Goal: Task Accomplishment & Management: Complete application form

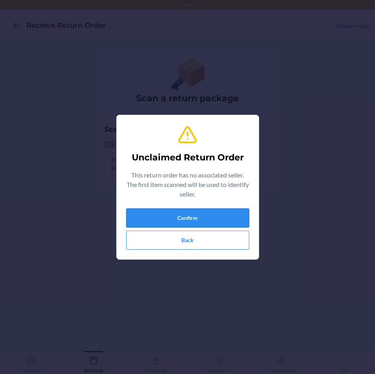
click at [151, 213] on button "Confirm" at bounding box center [187, 217] width 123 height 19
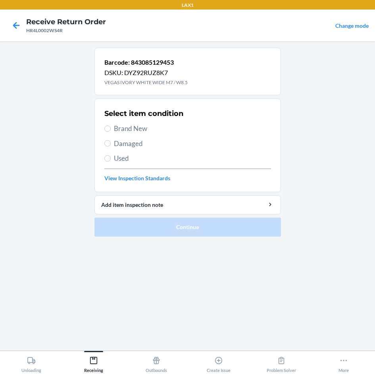
click at [123, 144] on span "Damaged" at bounding box center [192, 143] width 157 height 10
click at [111, 144] on input "Damaged" at bounding box center [107, 143] width 6 height 6
radio input "true"
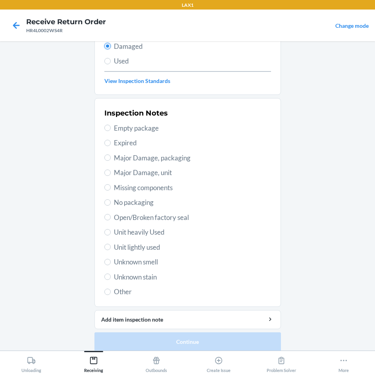
scroll to position [104, 0]
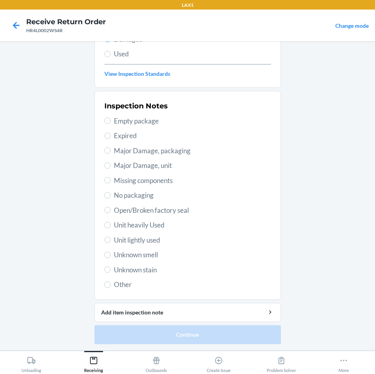
click at [149, 224] on span "Unit heavily Used" at bounding box center [192, 225] width 157 height 10
click at [111, 224] on input "Unit heavily Used" at bounding box center [107, 225] width 6 height 6
radio input "true"
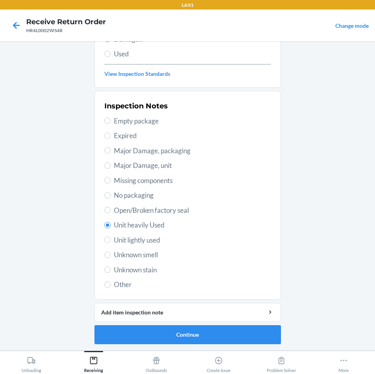
click at [121, 272] on span "Unknown stain" at bounding box center [192, 269] width 157 height 10
click at [111, 272] on input "Unknown stain" at bounding box center [107, 269] width 6 height 6
radio input "true"
radio input "false"
click at [181, 334] on button "Continue" at bounding box center [187, 334] width 186 height 19
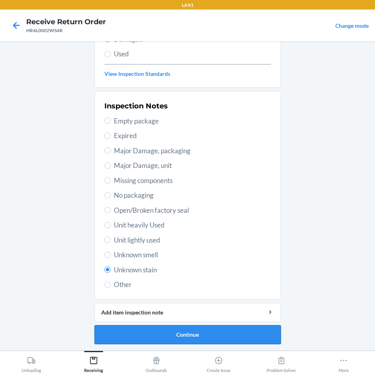
scroll to position [34, 0]
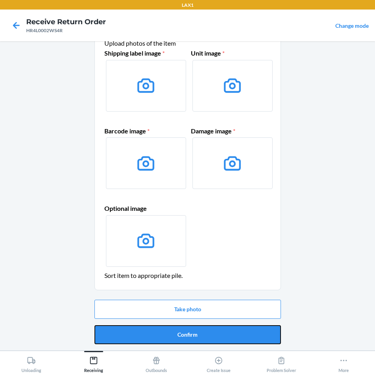
click at [181, 334] on button "Confirm" at bounding box center [187, 334] width 186 height 19
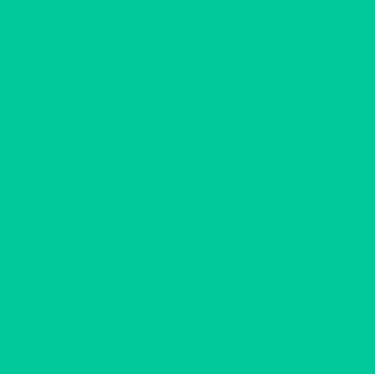
scroll to position [0, 0]
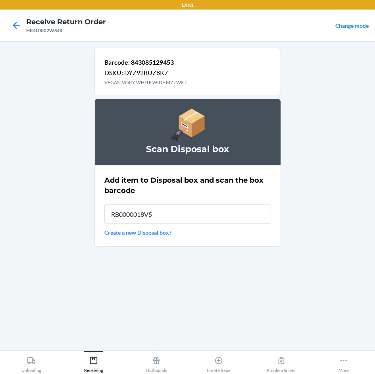
type input "RB0000018V5"
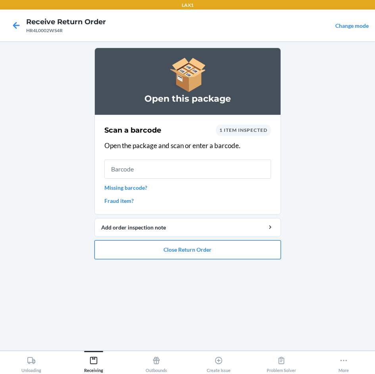
click at [186, 253] on button "Close Return Order" at bounding box center [187, 249] width 186 height 19
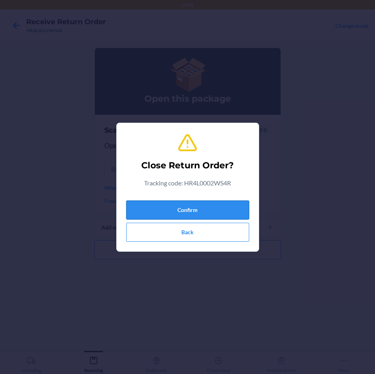
click at [199, 209] on button "Confirm" at bounding box center [187, 209] width 123 height 19
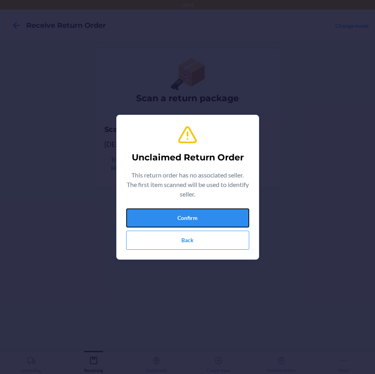
click at [199, 209] on button "Confirm" at bounding box center [187, 217] width 123 height 19
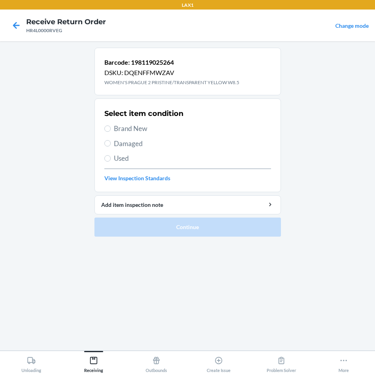
click at [132, 129] on span "Brand New" at bounding box center [192, 128] width 157 height 10
click at [111, 129] on input "Brand New" at bounding box center [107, 128] width 6 height 6
radio input "true"
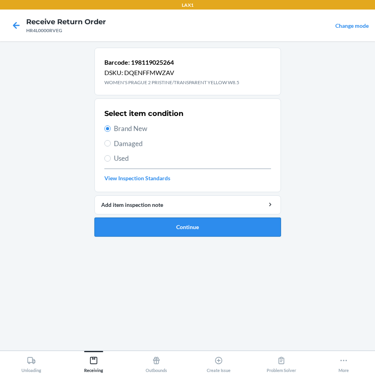
click at [215, 228] on button "Continue" at bounding box center [187, 226] width 186 height 19
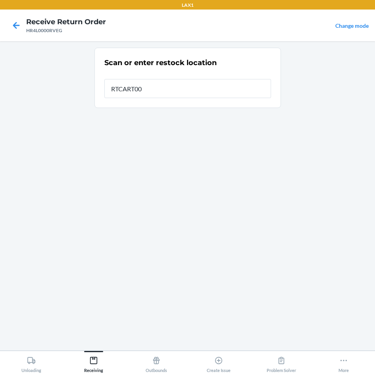
type input "RTCART007"
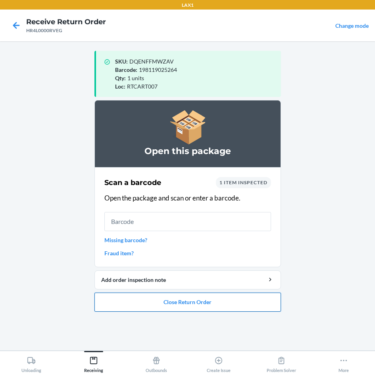
click at [174, 304] on button "Close Return Order" at bounding box center [187, 301] width 186 height 19
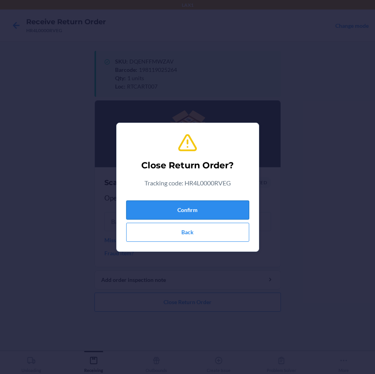
click at [181, 213] on button "Confirm" at bounding box center [187, 209] width 123 height 19
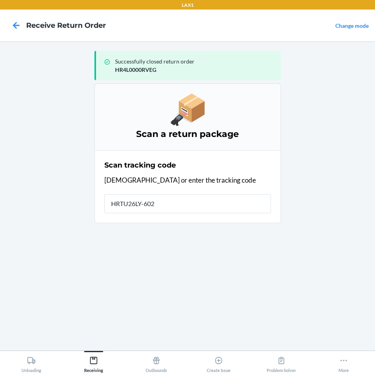
type input "HRTU26LY-6025"
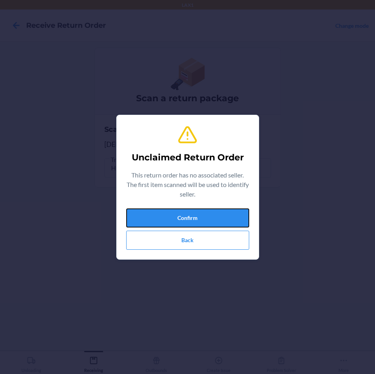
click at [181, 213] on button "Confirm" at bounding box center [187, 217] width 123 height 19
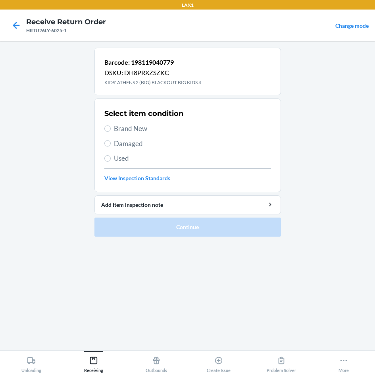
click at [125, 141] on span "Damaged" at bounding box center [192, 143] width 157 height 10
click at [111, 141] on input "Damaged" at bounding box center [107, 143] width 6 height 6
radio input "true"
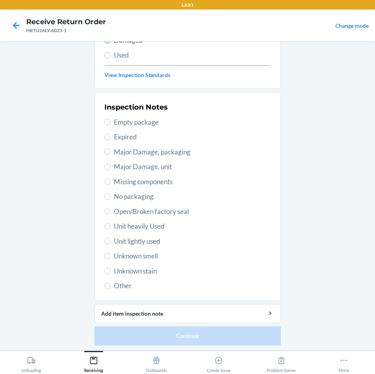
scroll to position [104, 0]
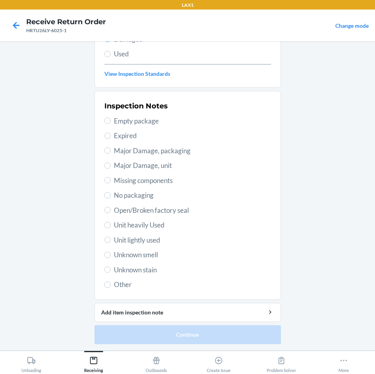
click at [154, 225] on span "Unit heavily Used" at bounding box center [192, 225] width 157 height 10
click at [111, 225] on input "Unit heavily Used" at bounding box center [107, 225] width 6 height 6
radio input "true"
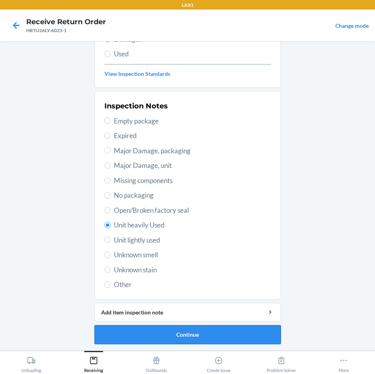
click at [221, 339] on button "Continue" at bounding box center [187, 334] width 186 height 19
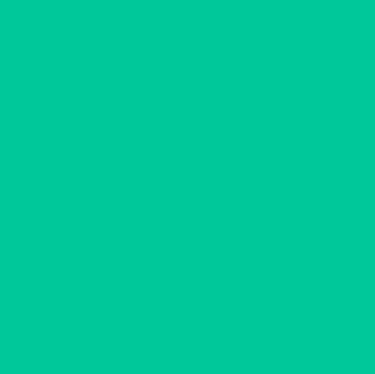
scroll to position [34, 0]
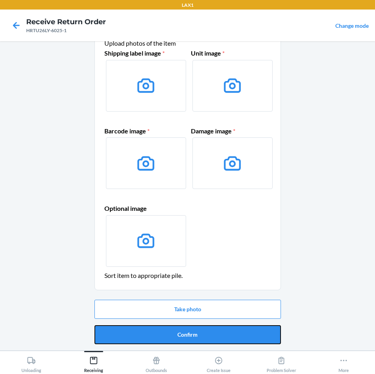
click at [221, 339] on button "Confirm" at bounding box center [187, 334] width 186 height 19
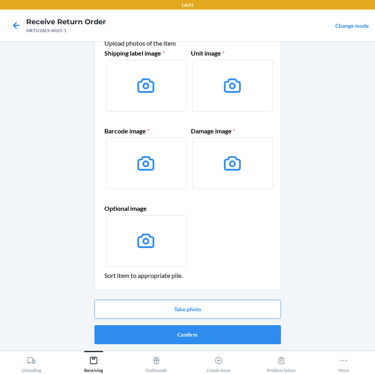
scroll to position [0, 0]
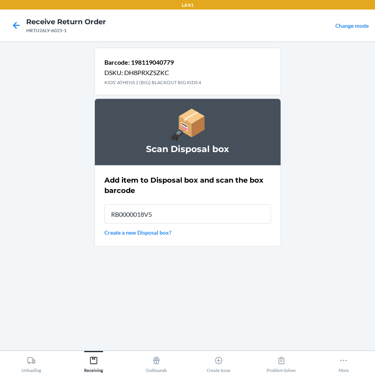
type input "RB0000018V5"
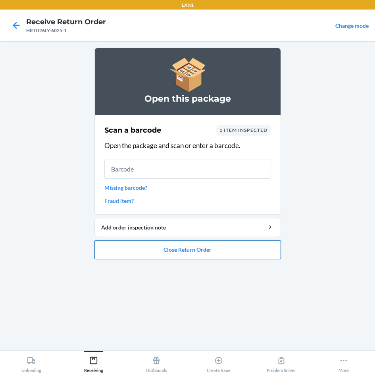
click at [200, 250] on button "Close Return Order" at bounding box center [187, 249] width 186 height 19
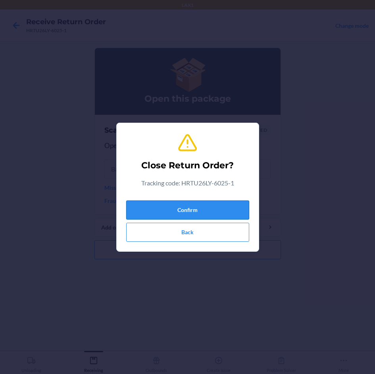
click at [214, 211] on button "Confirm" at bounding box center [187, 209] width 123 height 19
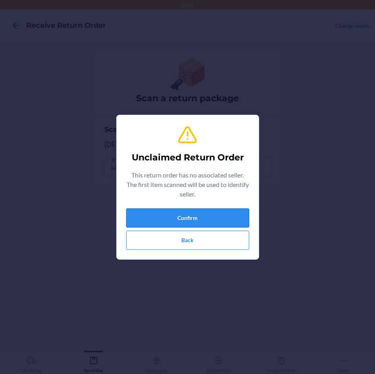
click at [230, 222] on button "Confirm" at bounding box center [187, 217] width 123 height 19
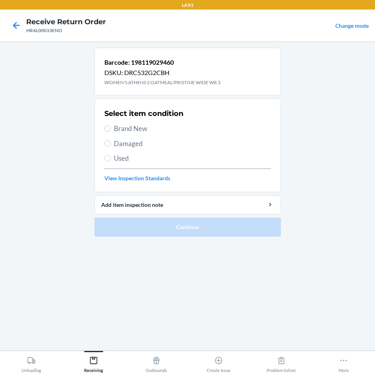
click at [136, 130] on span "Brand New" at bounding box center [192, 128] width 157 height 10
click at [111, 130] on input "Brand New" at bounding box center [107, 128] width 6 height 6
radio input "true"
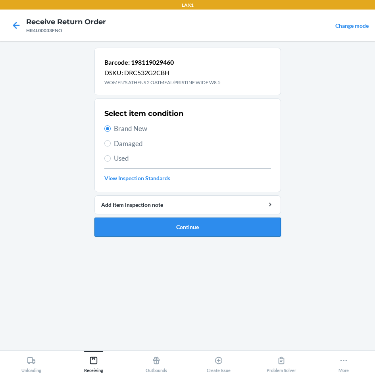
drag, startPoint x: 221, startPoint y: 221, endPoint x: 226, endPoint y: 220, distance: 4.4
click at [226, 220] on button "Continue" at bounding box center [187, 226] width 186 height 19
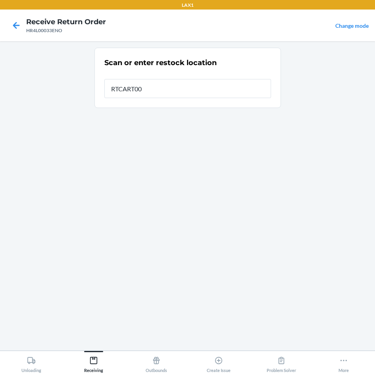
type input "RTCART007"
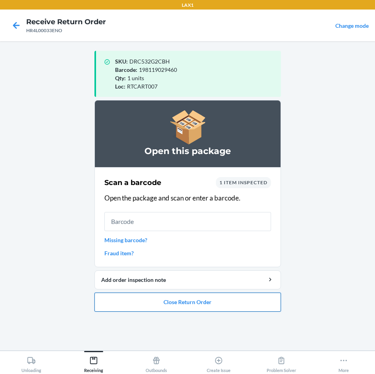
click at [164, 311] on button "Close Return Order" at bounding box center [187, 301] width 186 height 19
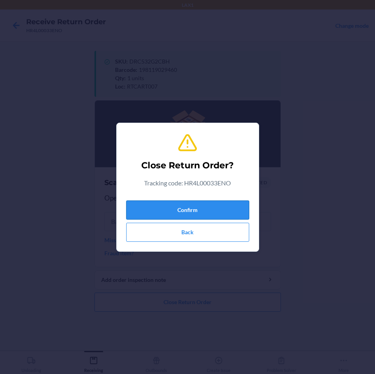
click at [208, 210] on button "Confirm" at bounding box center [187, 209] width 123 height 19
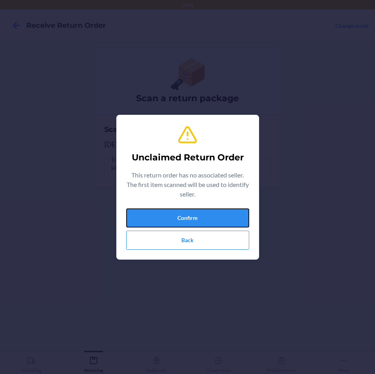
click at [208, 210] on button "Confirm" at bounding box center [187, 217] width 123 height 19
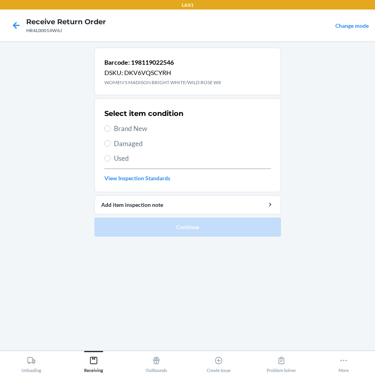
click at [140, 128] on span "Brand New" at bounding box center [192, 128] width 157 height 10
click at [111, 128] on input "Brand New" at bounding box center [107, 128] width 6 height 6
radio input "true"
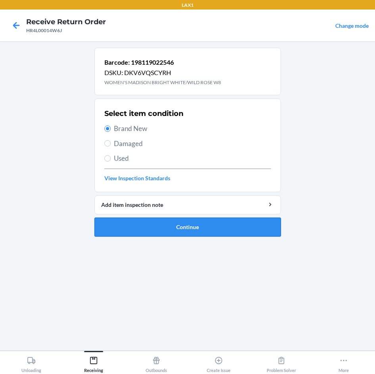
click at [247, 230] on button "Continue" at bounding box center [187, 226] width 186 height 19
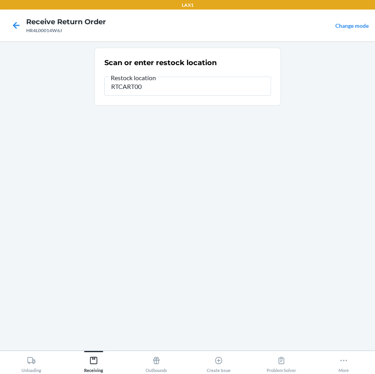
type input "RTCART007"
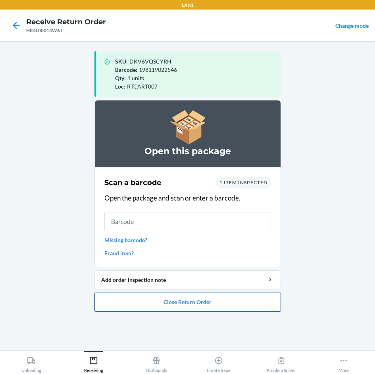
click at [201, 298] on button "Close Return Order" at bounding box center [187, 301] width 186 height 19
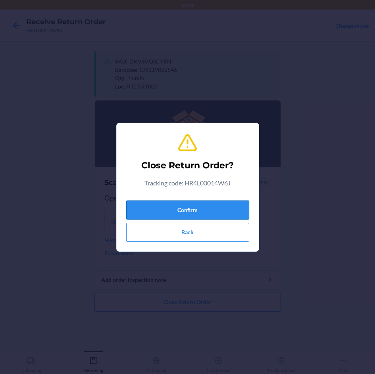
click at [205, 209] on button "Confirm" at bounding box center [187, 209] width 123 height 19
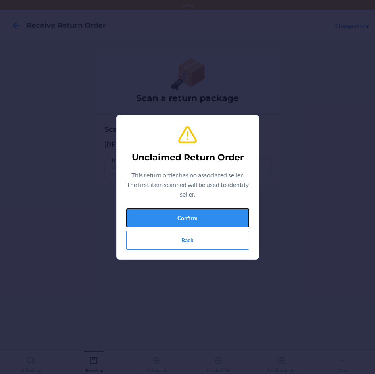
click at [205, 209] on button "Confirm" at bounding box center [187, 217] width 123 height 19
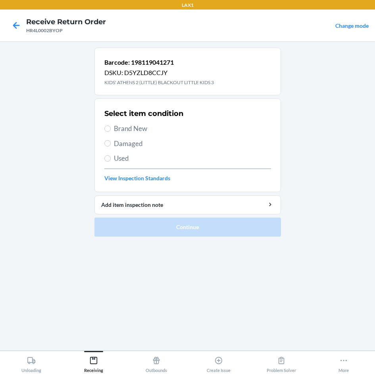
click at [126, 128] on span "Brand New" at bounding box center [192, 128] width 157 height 10
click at [111, 128] on input "Brand New" at bounding box center [107, 128] width 6 height 6
radio input "true"
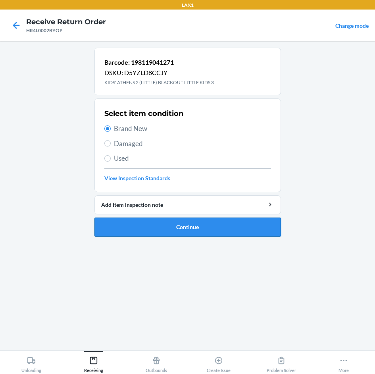
click at [213, 229] on button "Continue" at bounding box center [187, 226] width 186 height 19
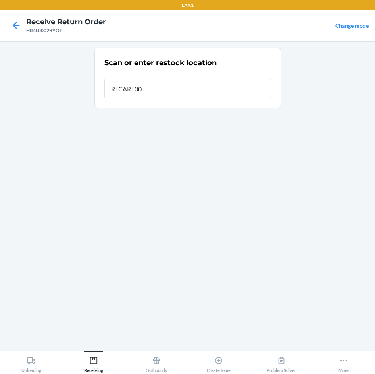
type input "RTCART007"
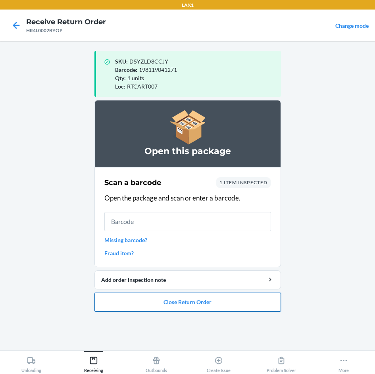
click at [240, 297] on button "Close Return Order" at bounding box center [187, 301] width 186 height 19
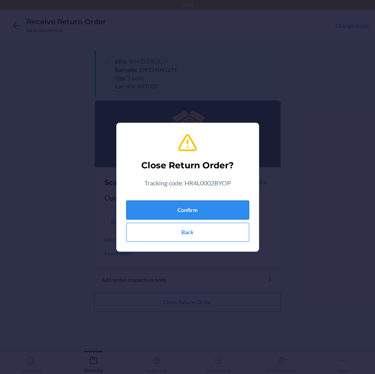
click at [215, 213] on button "Confirm" at bounding box center [187, 209] width 123 height 19
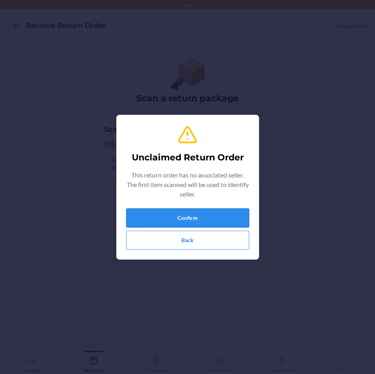
click at [192, 213] on button "Confirm" at bounding box center [187, 217] width 123 height 19
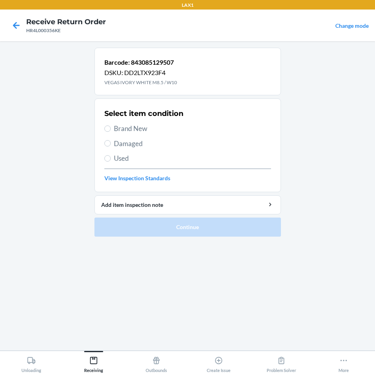
click at [142, 127] on span "Brand New" at bounding box center [192, 128] width 157 height 10
click at [111, 127] on input "Brand New" at bounding box center [107, 128] width 6 height 6
radio input "true"
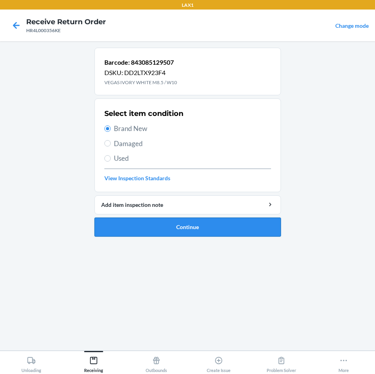
click at [236, 224] on button "Continue" at bounding box center [187, 226] width 186 height 19
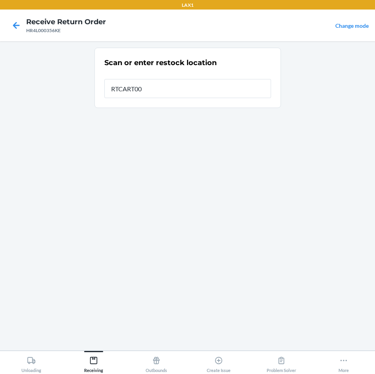
type input "RTCART007"
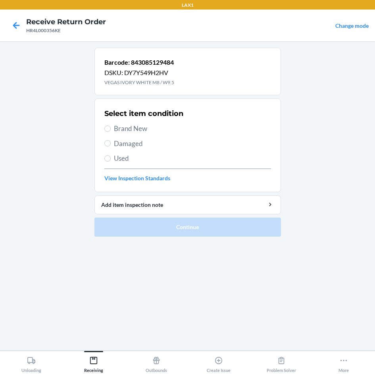
click at [144, 128] on span "Brand New" at bounding box center [192, 128] width 157 height 10
click at [111, 128] on input "Brand New" at bounding box center [107, 128] width 6 height 6
radio input "true"
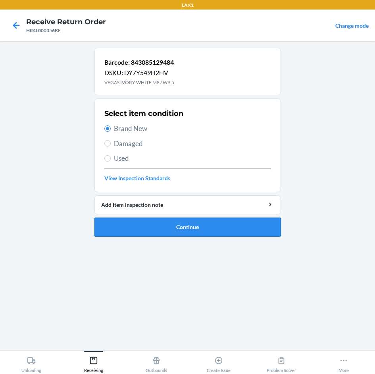
click at [227, 231] on button "Continue" at bounding box center [187, 226] width 186 height 19
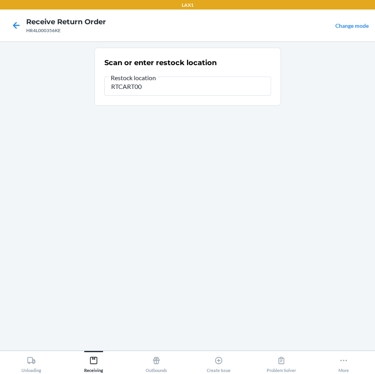
type input "RTCART007"
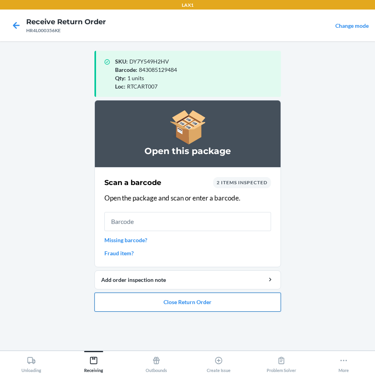
click at [212, 300] on button "Close Return Order" at bounding box center [187, 301] width 186 height 19
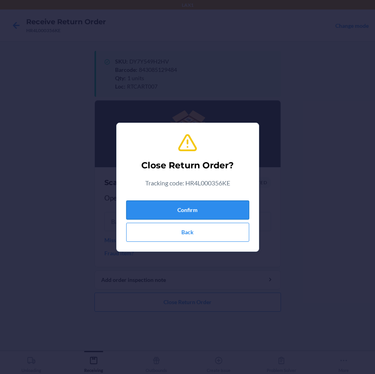
click at [199, 203] on button "Confirm" at bounding box center [187, 209] width 123 height 19
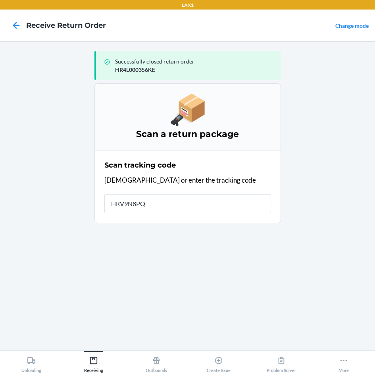
type input "HRV9N8PQ-"
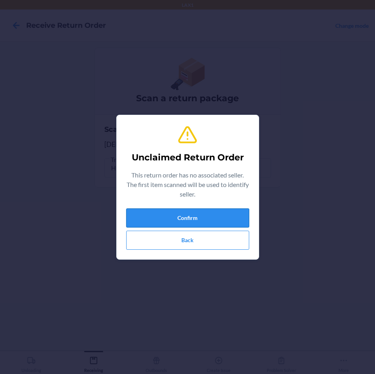
click at [204, 220] on button "Confirm" at bounding box center [187, 217] width 123 height 19
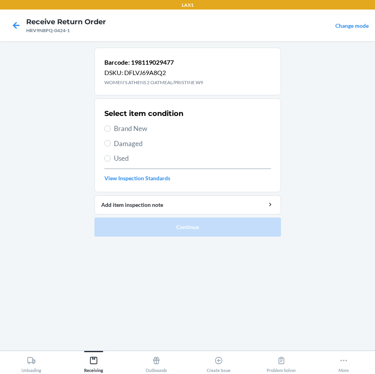
click at [127, 128] on span "Brand New" at bounding box center [192, 128] width 157 height 10
click at [111, 128] on input "Brand New" at bounding box center [107, 128] width 6 height 6
radio input "true"
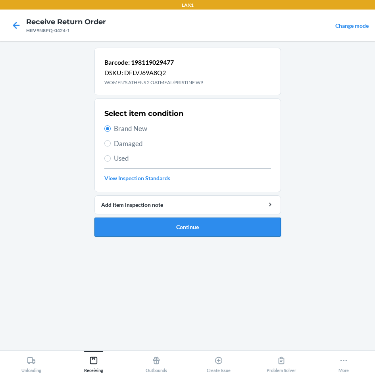
click at [188, 222] on button "Continue" at bounding box center [187, 226] width 186 height 19
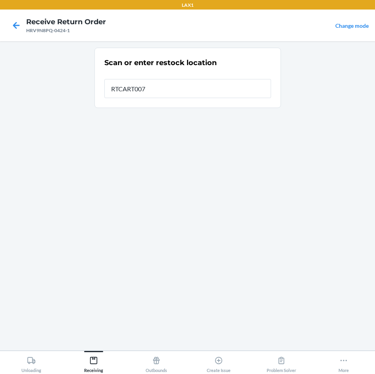
type input "RTCART007"
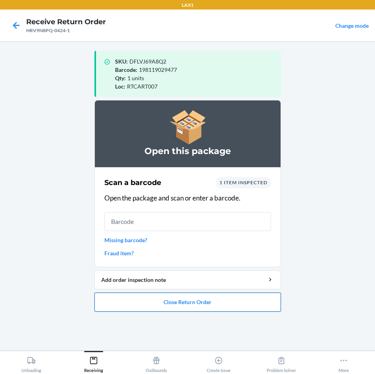
click at [207, 299] on button "Close Return Order" at bounding box center [187, 301] width 186 height 19
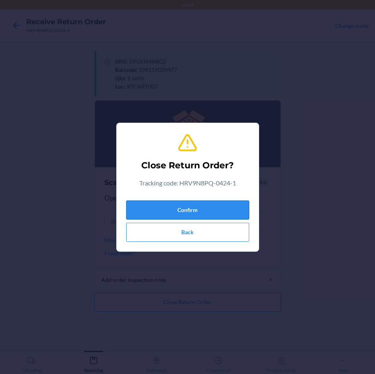
click at [230, 209] on button "Confirm" at bounding box center [187, 209] width 123 height 19
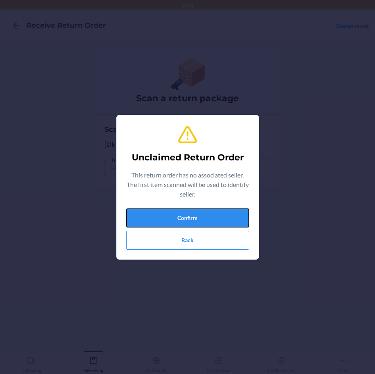
click at [230, 209] on button "Confirm" at bounding box center [187, 217] width 123 height 19
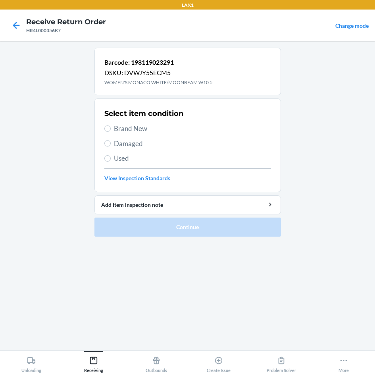
click at [132, 129] on span "Brand New" at bounding box center [192, 128] width 157 height 10
click at [111, 129] on input "Brand New" at bounding box center [107, 128] width 6 height 6
radio input "true"
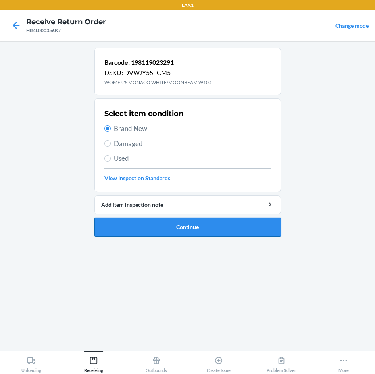
click at [204, 225] on button "Continue" at bounding box center [187, 226] width 186 height 19
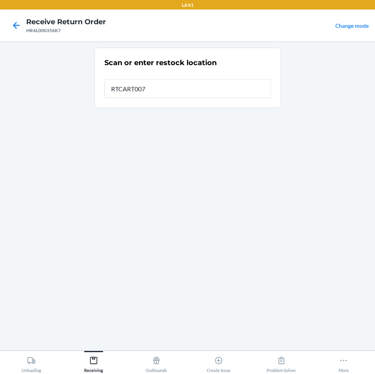
type input "RTCART007"
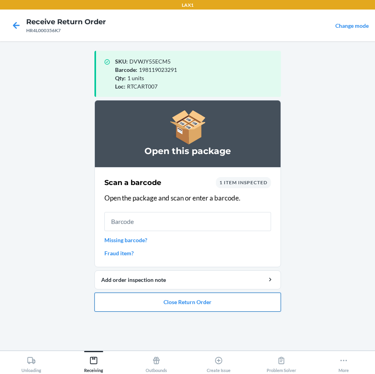
click at [215, 299] on button "Close Return Order" at bounding box center [187, 301] width 186 height 19
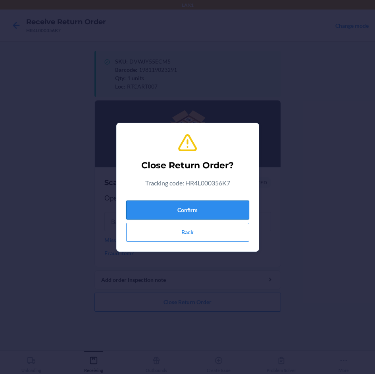
click at [217, 213] on button "Confirm" at bounding box center [187, 209] width 123 height 19
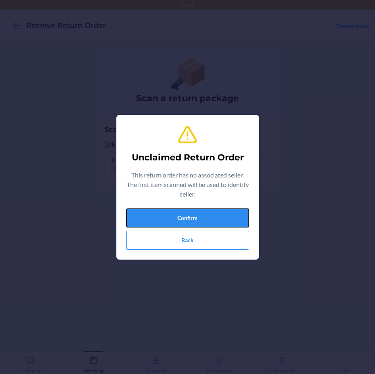
click at [217, 213] on button "Confirm" at bounding box center [187, 217] width 123 height 19
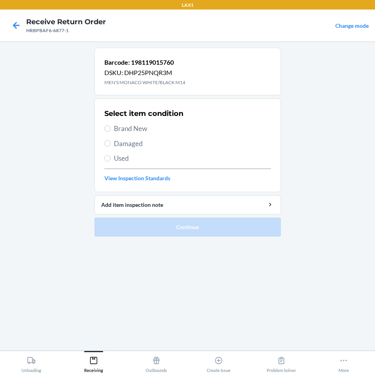
click at [120, 129] on span "Brand New" at bounding box center [192, 128] width 157 height 10
click at [111, 129] on input "Brand New" at bounding box center [107, 128] width 6 height 6
radio input "true"
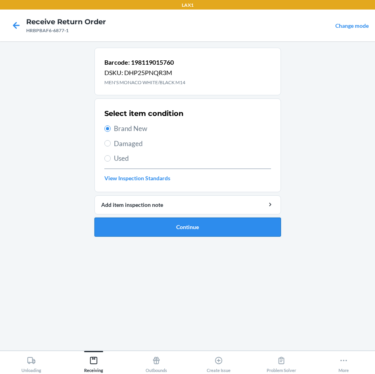
click at [179, 226] on button "Continue" at bounding box center [187, 226] width 186 height 19
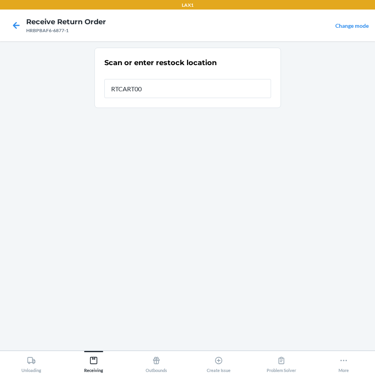
type input "RTCART007"
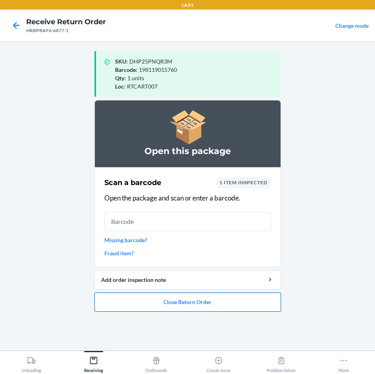
click at [193, 305] on button "Close Return Order" at bounding box center [187, 301] width 186 height 19
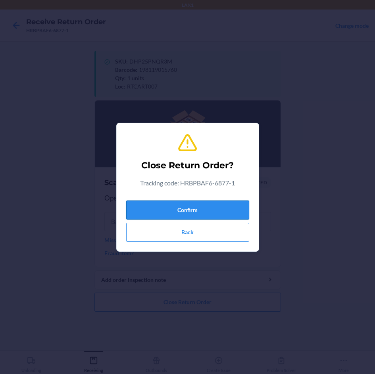
click at [222, 213] on button "Confirm" at bounding box center [187, 209] width 123 height 19
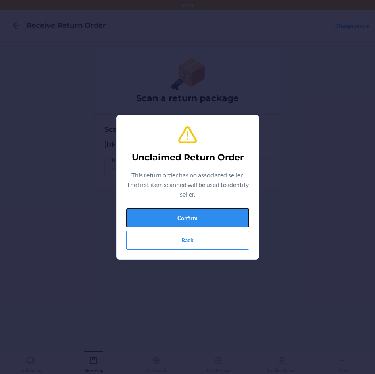
click at [222, 213] on button "Confirm" at bounding box center [187, 217] width 123 height 19
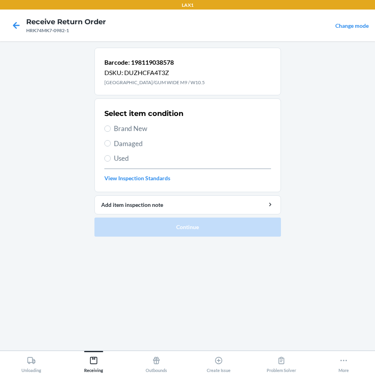
click at [118, 128] on span "Brand New" at bounding box center [192, 128] width 157 height 10
click at [111, 128] on input "Brand New" at bounding box center [107, 128] width 6 height 6
radio input "true"
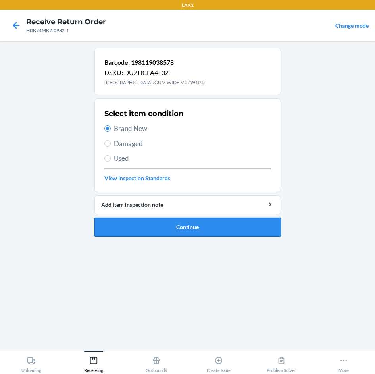
click at [237, 226] on button "Continue" at bounding box center [187, 226] width 186 height 19
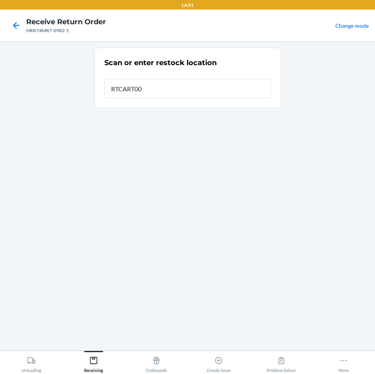
type input "RTCART007"
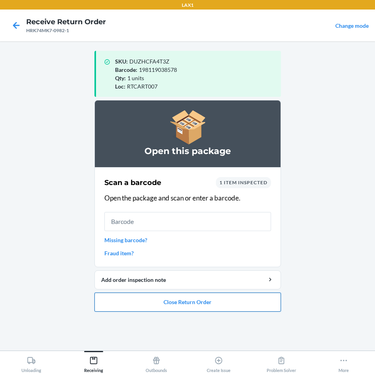
click at [249, 307] on button "Close Return Order" at bounding box center [187, 301] width 186 height 19
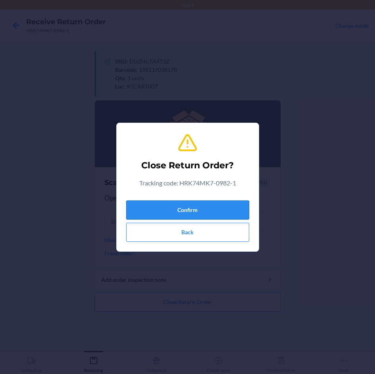
click at [230, 215] on button "Confirm" at bounding box center [187, 209] width 123 height 19
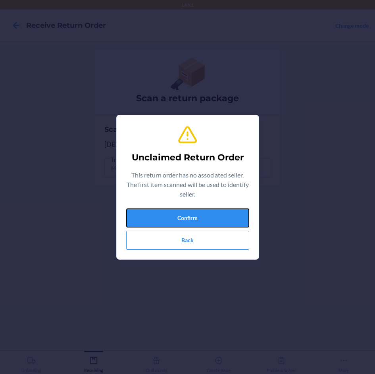
click at [230, 215] on button "Confirm" at bounding box center [187, 217] width 123 height 19
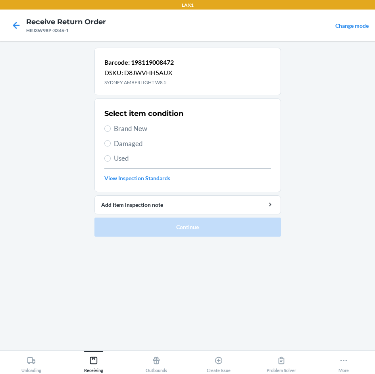
click at [142, 129] on span "Brand New" at bounding box center [192, 128] width 157 height 10
click at [111, 129] on input "Brand New" at bounding box center [107, 128] width 6 height 6
radio input "true"
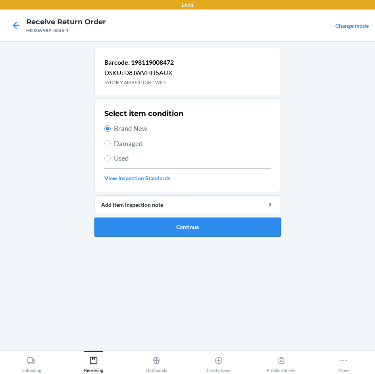
click at [205, 220] on button "Continue" at bounding box center [187, 226] width 186 height 19
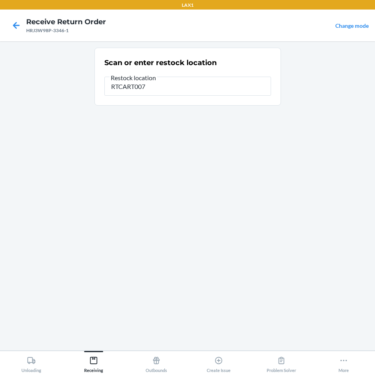
type input "RTCART007"
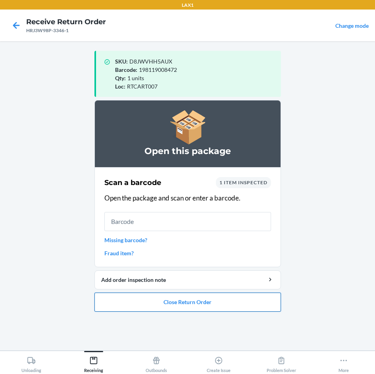
click at [188, 299] on button "Close Return Order" at bounding box center [187, 301] width 186 height 19
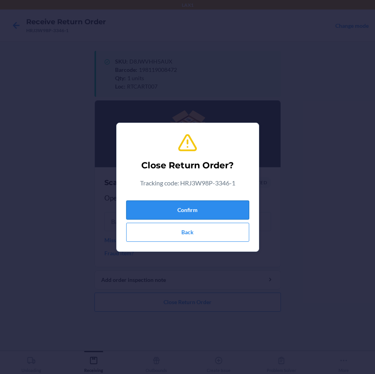
click at [209, 203] on button "Confirm" at bounding box center [187, 209] width 123 height 19
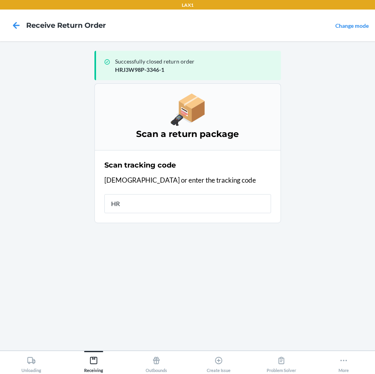
type input "HRV"
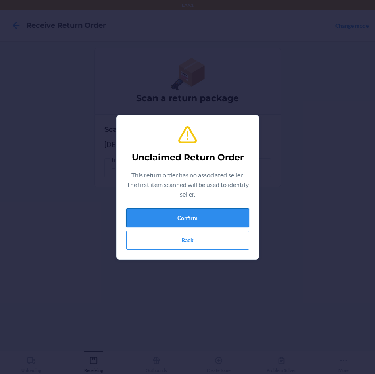
click at [220, 212] on button "Confirm" at bounding box center [187, 217] width 123 height 19
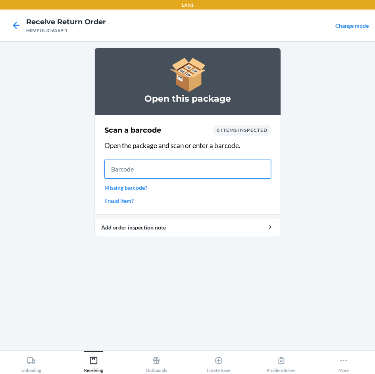
click at [189, 171] on input "text" at bounding box center [187, 168] width 167 height 19
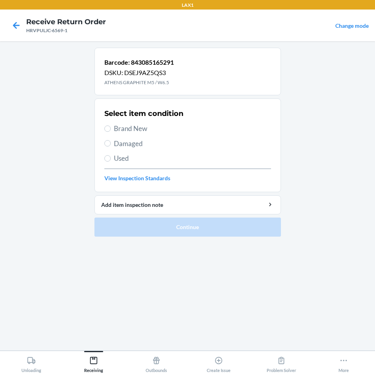
click at [123, 132] on span "Brand New" at bounding box center [192, 128] width 157 height 10
click at [111, 132] on input "Brand New" at bounding box center [107, 128] width 6 height 6
radio input "true"
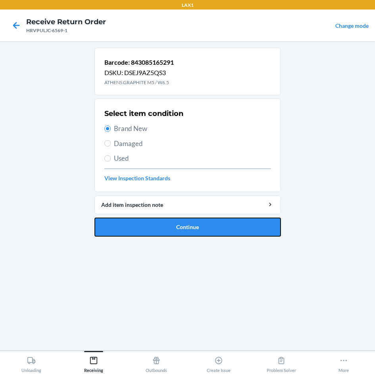
click at [188, 222] on button "Continue" at bounding box center [187, 226] width 186 height 19
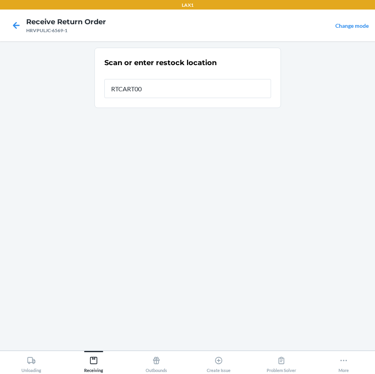
type input "RTCART007"
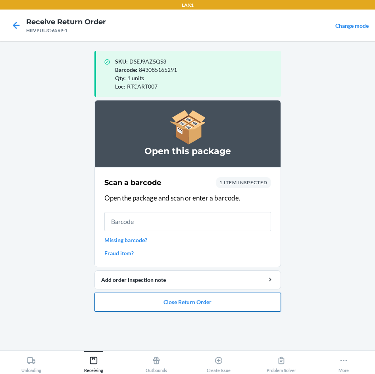
click at [195, 298] on button "Close Return Order" at bounding box center [187, 301] width 186 height 19
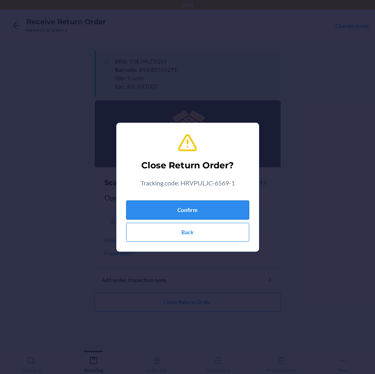
click at [205, 207] on button "Confirm" at bounding box center [187, 209] width 123 height 19
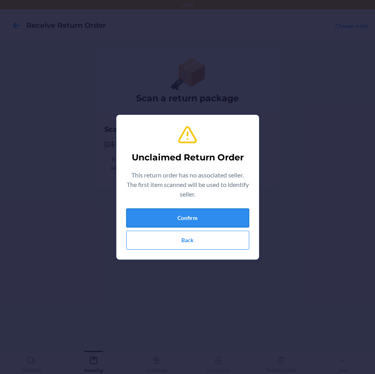
click at [208, 214] on button "Confirm" at bounding box center [187, 217] width 123 height 19
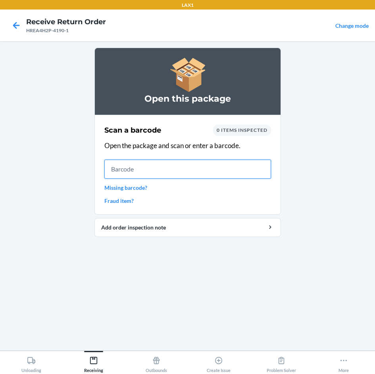
click at [190, 172] on input "text" at bounding box center [187, 168] width 167 height 19
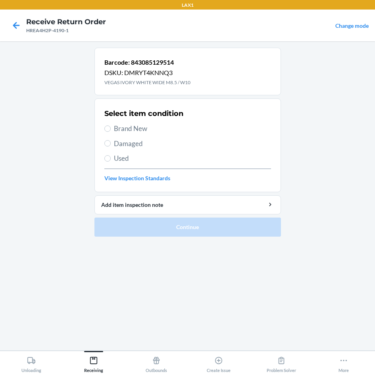
click at [143, 132] on span "Brand New" at bounding box center [192, 128] width 157 height 10
click at [111, 132] on input "Brand New" at bounding box center [107, 128] width 6 height 6
radio input "true"
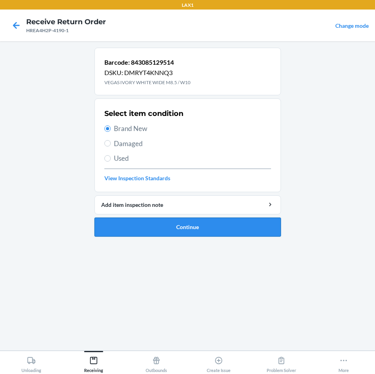
click at [206, 218] on button "Continue" at bounding box center [187, 226] width 186 height 19
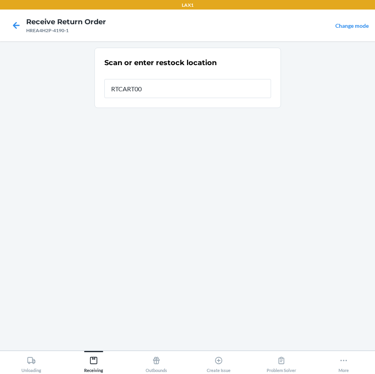
type input "RTCART007"
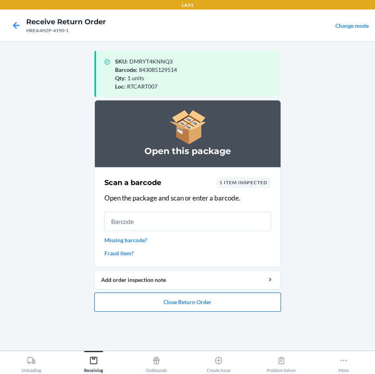
click at [219, 302] on button "Close Return Order" at bounding box center [187, 301] width 186 height 19
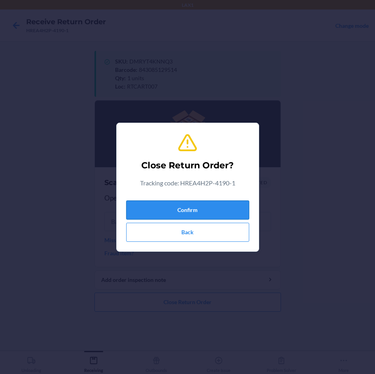
click at [210, 213] on button "Confirm" at bounding box center [187, 209] width 123 height 19
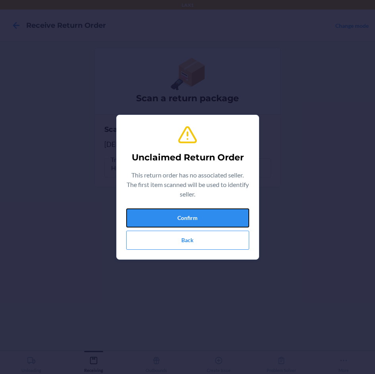
click at [210, 213] on button "Confirm" at bounding box center [187, 217] width 123 height 19
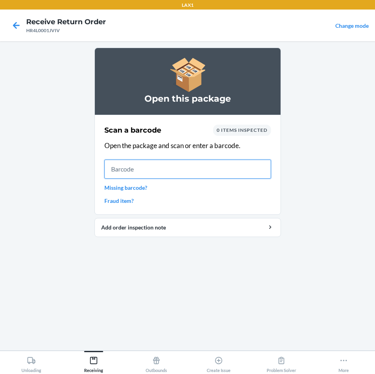
click at [244, 169] on input "text" at bounding box center [187, 168] width 167 height 19
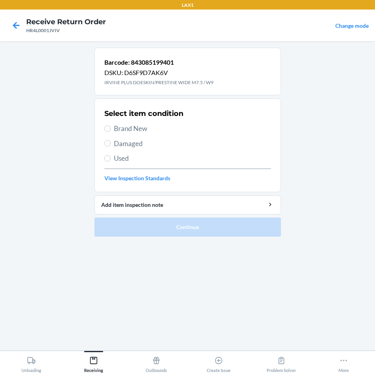
click at [143, 128] on span "Brand New" at bounding box center [192, 128] width 157 height 10
click at [111, 128] on input "Brand New" at bounding box center [107, 128] width 6 height 6
radio input "true"
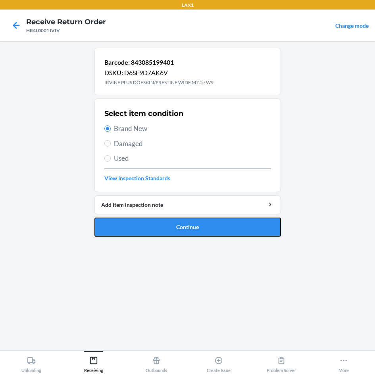
click at [235, 228] on button "Continue" at bounding box center [187, 226] width 186 height 19
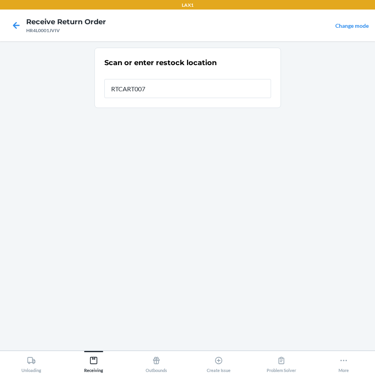
type input "RTCART007"
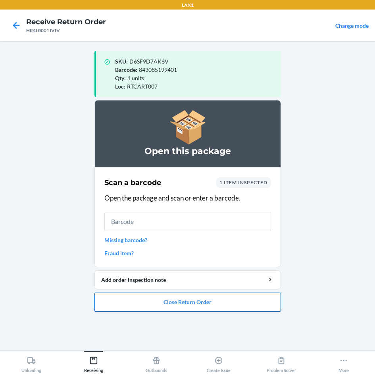
click at [227, 306] on button "Close Return Order" at bounding box center [187, 301] width 186 height 19
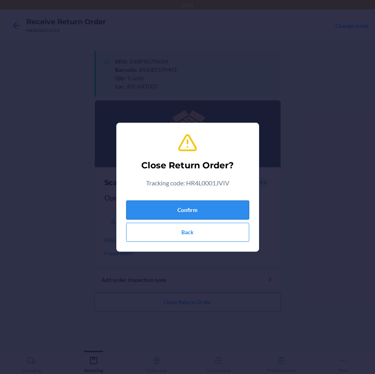
click at [210, 211] on button "Confirm" at bounding box center [187, 209] width 123 height 19
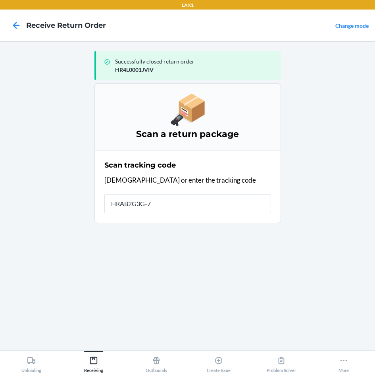
type input "HRAB2G3G-74"
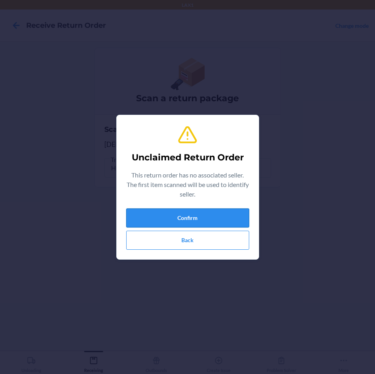
click at [195, 215] on button "Confirm" at bounding box center [187, 217] width 123 height 19
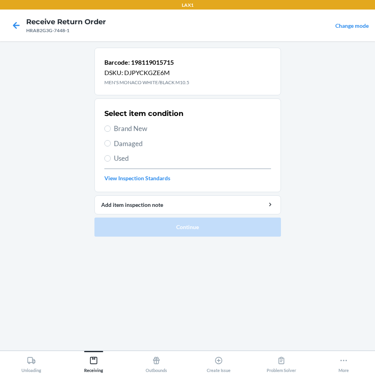
click at [136, 125] on span "Brand New" at bounding box center [192, 128] width 157 height 10
click at [111, 125] on input "Brand New" at bounding box center [107, 128] width 6 height 6
radio input "true"
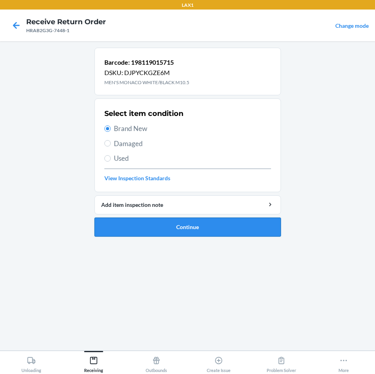
click at [253, 227] on button "Continue" at bounding box center [187, 226] width 186 height 19
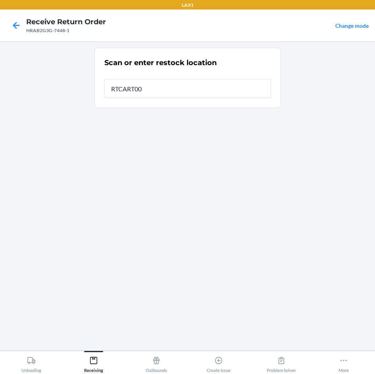
type input "RTCART007"
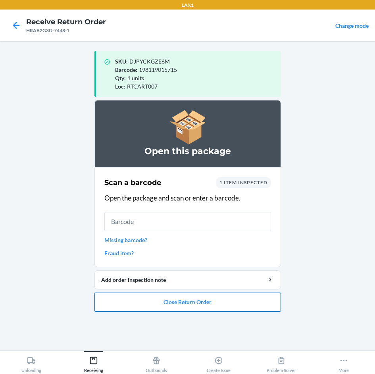
click at [162, 304] on button "Close Return Order" at bounding box center [187, 301] width 186 height 19
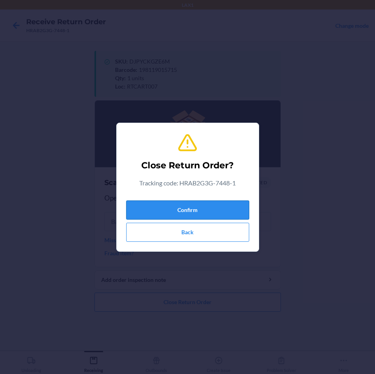
click at [161, 211] on button "Confirm" at bounding box center [187, 209] width 123 height 19
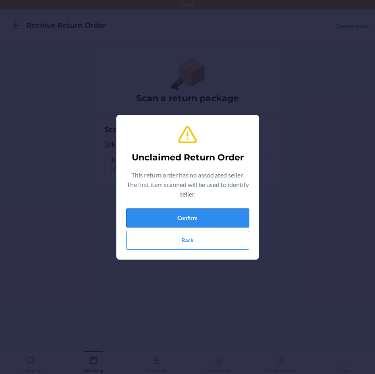
click at [183, 220] on button "Confirm" at bounding box center [187, 217] width 123 height 19
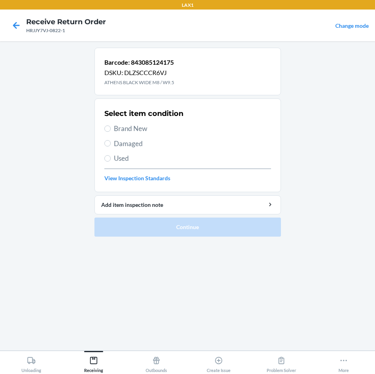
click at [124, 130] on span "Brand New" at bounding box center [192, 128] width 157 height 10
click at [111, 130] on input "Brand New" at bounding box center [107, 128] width 6 height 6
radio input "true"
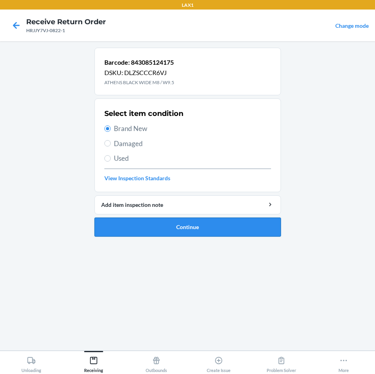
click at [211, 228] on button "Continue" at bounding box center [187, 226] width 186 height 19
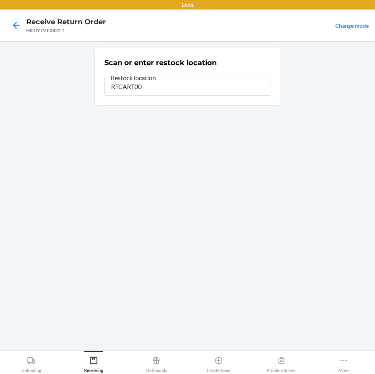
type input "RTCART007"
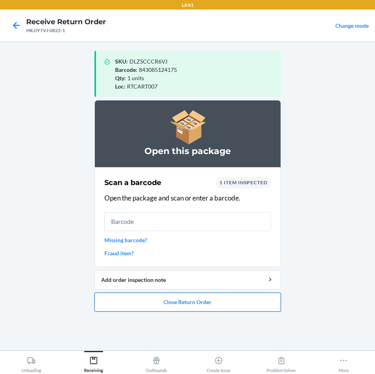
click at [241, 308] on button "Close Return Order" at bounding box center [187, 301] width 186 height 19
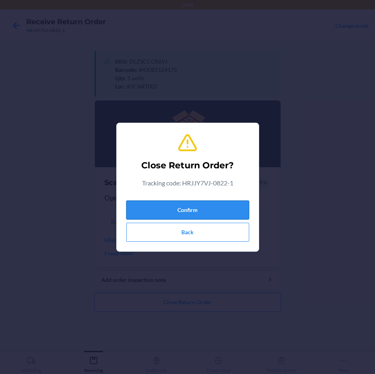
click at [224, 205] on button "Confirm" at bounding box center [187, 209] width 123 height 19
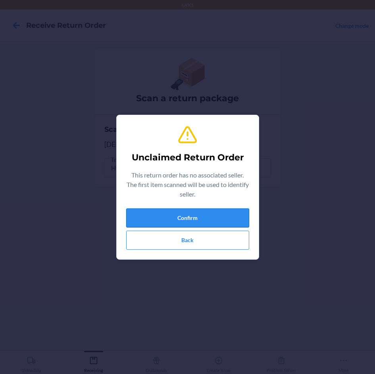
click at [223, 217] on button "Confirm" at bounding box center [187, 217] width 123 height 19
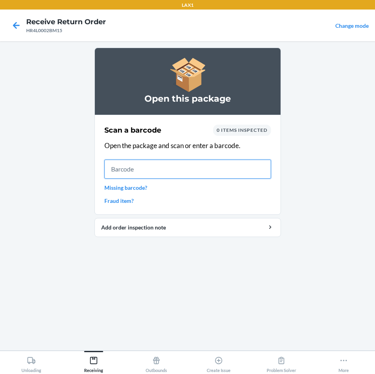
click at [120, 171] on input "text" at bounding box center [187, 168] width 167 height 19
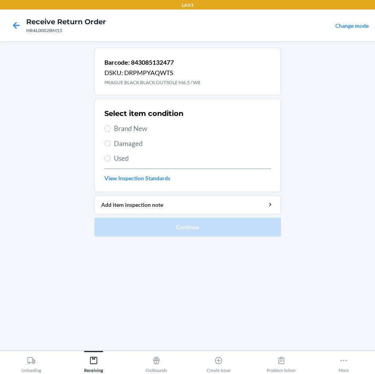
click at [136, 126] on span "Brand New" at bounding box center [192, 128] width 157 height 10
click at [111, 126] on input "Brand New" at bounding box center [107, 128] width 6 height 6
radio input "true"
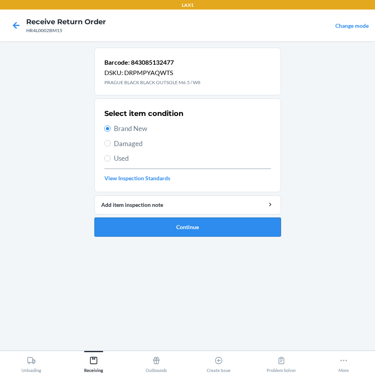
click at [193, 227] on button "Continue" at bounding box center [187, 226] width 186 height 19
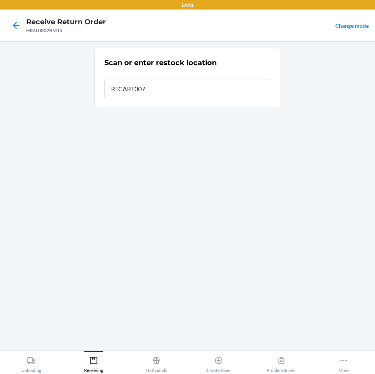
type input "RTCART007"
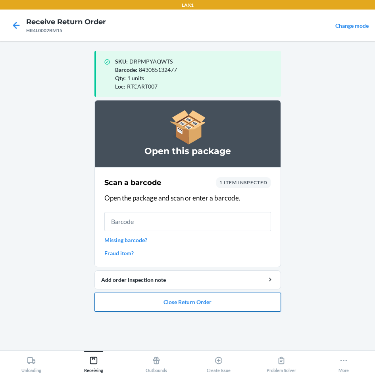
click at [257, 304] on button "Close Return Order" at bounding box center [187, 301] width 186 height 19
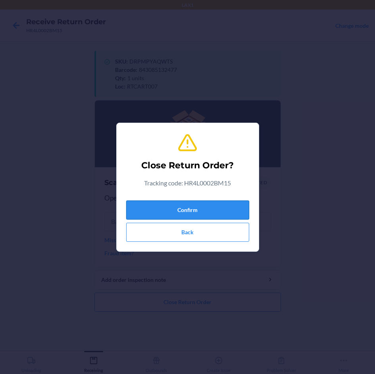
click at [209, 207] on button "Confirm" at bounding box center [187, 209] width 123 height 19
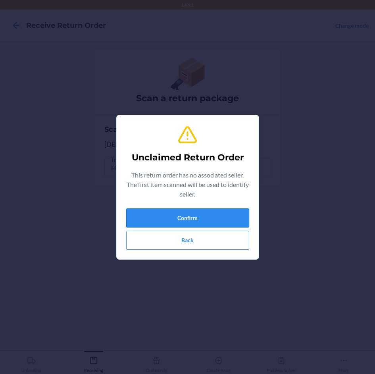
click at [205, 211] on button "Confirm" at bounding box center [187, 217] width 123 height 19
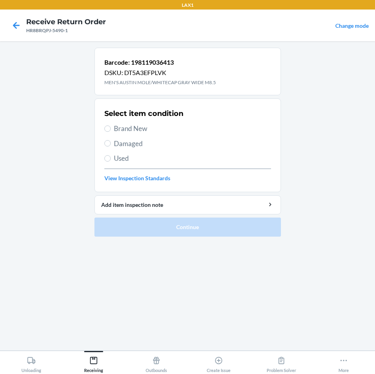
click at [143, 126] on span "Brand New" at bounding box center [192, 128] width 157 height 10
click at [111, 126] on input "Brand New" at bounding box center [107, 128] width 6 height 6
radio input "true"
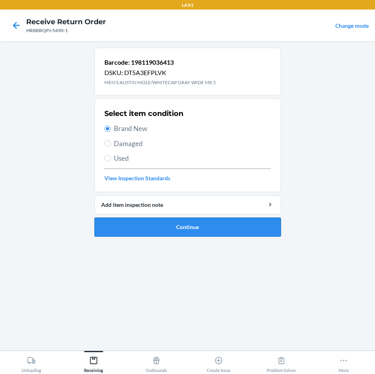
click at [210, 224] on button "Continue" at bounding box center [187, 226] width 186 height 19
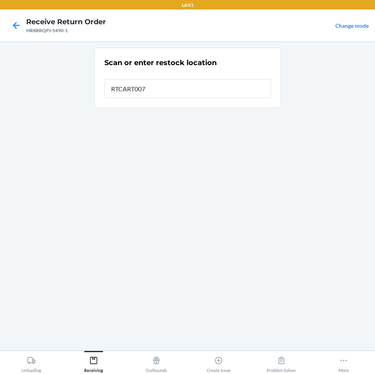
type input "RTCART007"
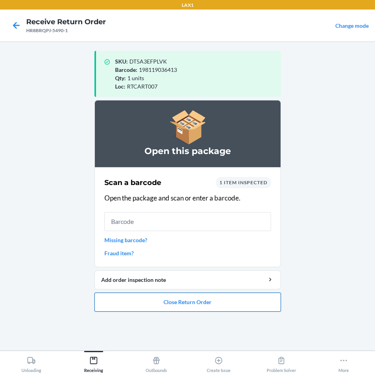
click at [223, 299] on button "Close Return Order" at bounding box center [187, 301] width 186 height 19
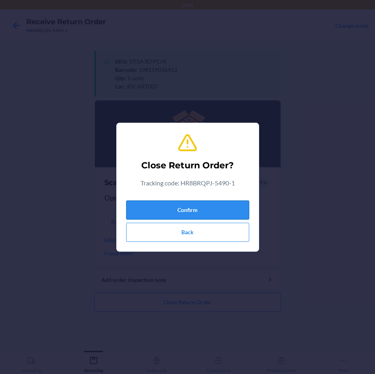
click at [222, 209] on button "Confirm" at bounding box center [187, 209] width 123 height 19
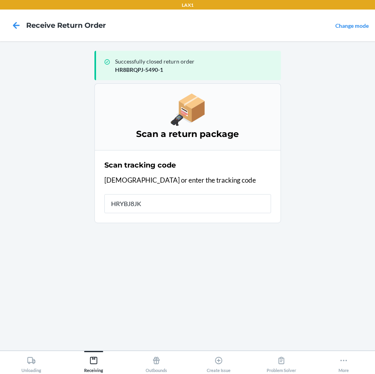
type input "HRYBJ8JK-"
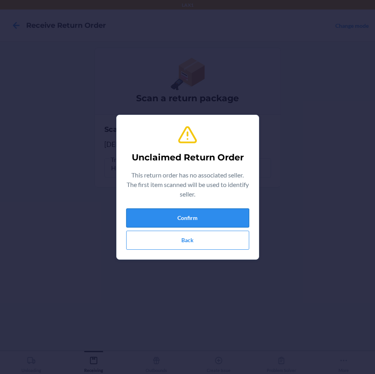
click at [221, 219] on button "Confirm" at bounding box center [187, 217] width 123 height 19
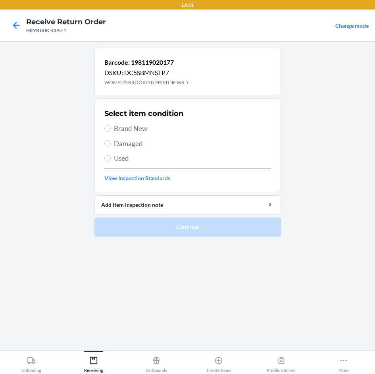
click at [127, 126] on span "Brand New" at bounding box center [192, 128] width 157 height 10
click at [111, 126] on input "Brand New" at bounding box center [107, 128] width 6 height 6
radio input "true"
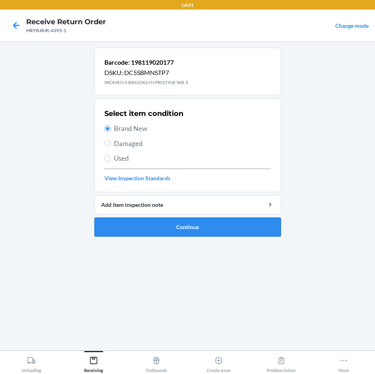
click at [250, 232] on button "Continue" at bounding box center [187, 226] width 186 height 19
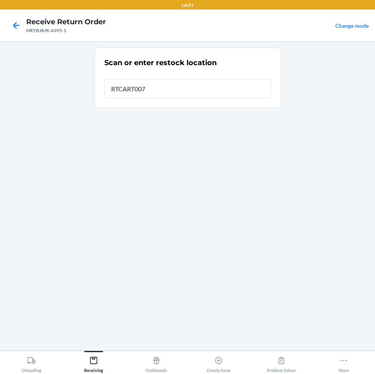
type input "RTCART007"
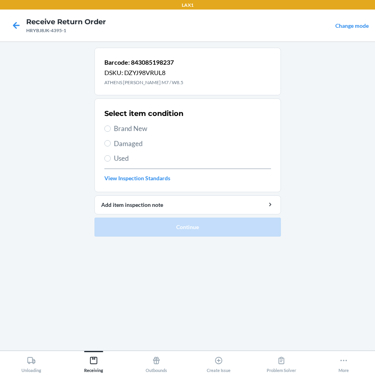
click at [125, 128] on span "Brand New" at bounding box center [192, 128] width 157 height 10
click at [111, 128] on input "Brand New" at bounding box center [107, 128] width 6 height 6
radio input "true"
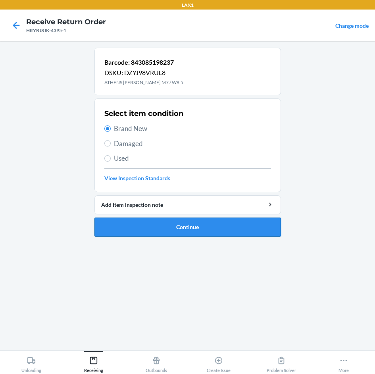
click at [264, 221] on button "Continue" at bounding box center [187, 226] width 186 height 19
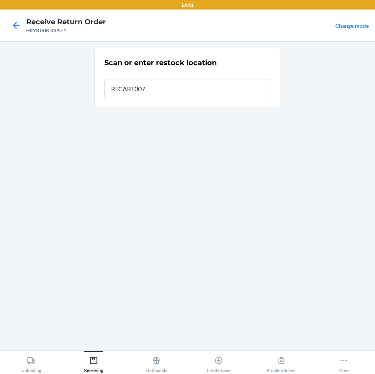
type input "RTCART007"
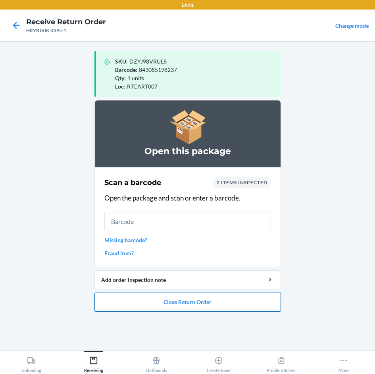
click at [187, 299] on button "Close Return Order" at bounding box center [187, 301] width 186 height 19
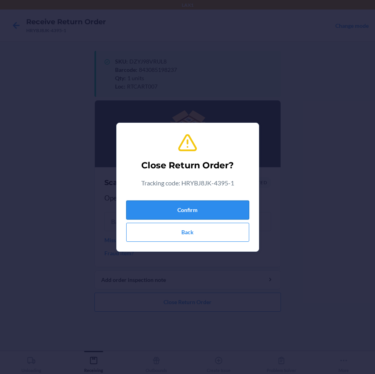
click at [199, 204] on button "Confirm" at bounding box center [187, 209] width 123 height 19
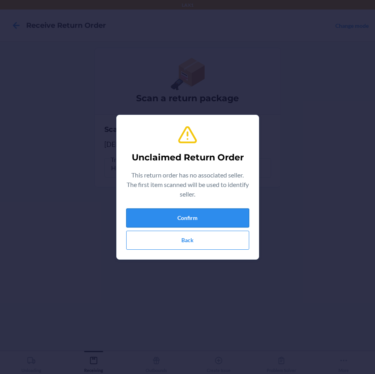
click at [202, 213] on button "Confirm" at bounding box center [187, 217] width 123 height 19
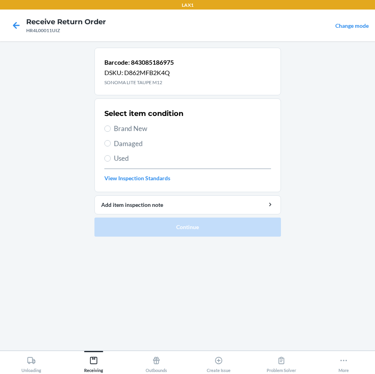
click at [129, 124] on span "Brand New" at bounding box center [192, 128] width 157 height 10
click at [111, 125] on input "Brand New" at bounding box center [107, 128] width 6 height 6
radio input "true"
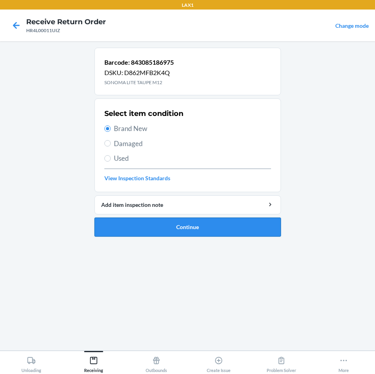
click at [214, 222] on button "Continue" at bounding box center [187, 226] width 186 height 19
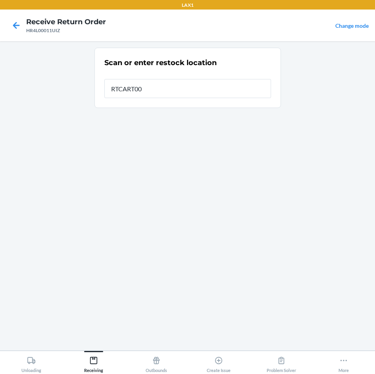
type input "RTCART007"
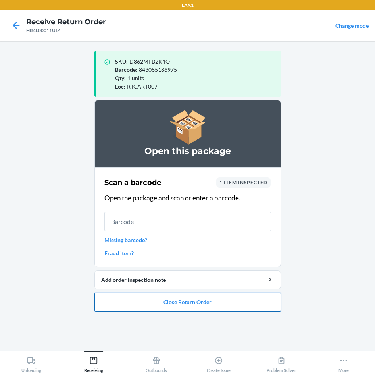
click at [252, 307] on button "Close Return Order" at bounding box center [187, 301] width 186 height 19
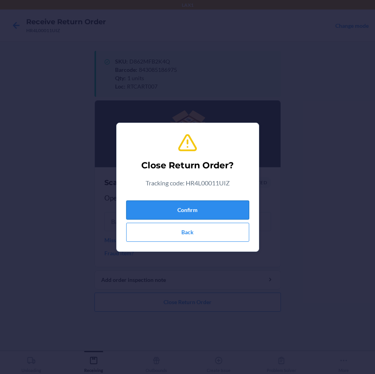
click at [236, 208] on button "Confirm" at bounding box center [187, 209] width 123 height 19
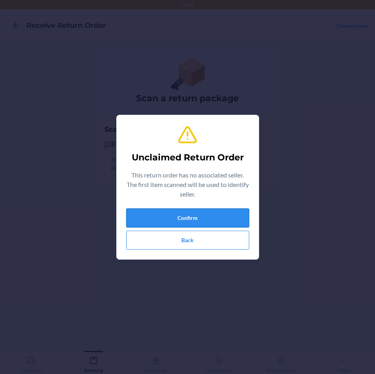
click at [236, 210] on button "Confirm" at bounding box center [187, 217] width 123 height 19
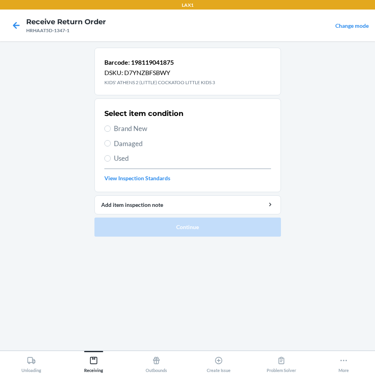
click at [119, 124] on span "Brand New" at bounding box center [192, 128] width 157 height 10
click at [111, 125] on input "Brand New" at bounding box center [107, 128] width 6 height 6
radio input "true"
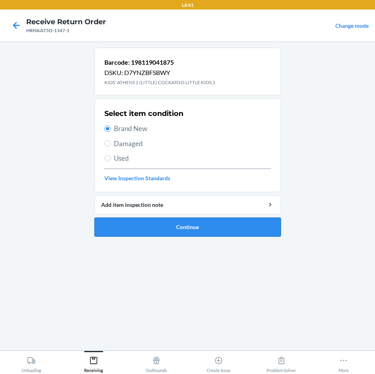
click at [267, 220] on button "Continue" at bounding box center [187, 226] width 186 height 19
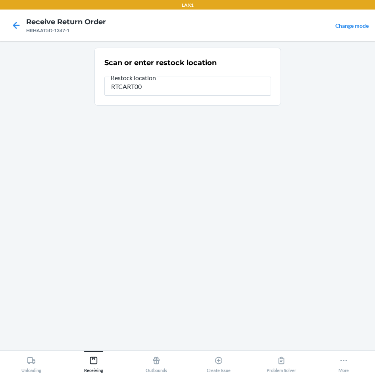
type input "RTCART007"
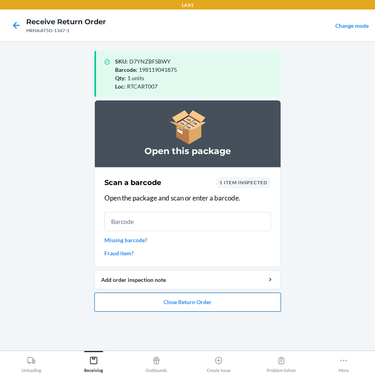
click at [151, 298] on button "Close Return Order" at bounding box center [187, 301] width 186 height 19
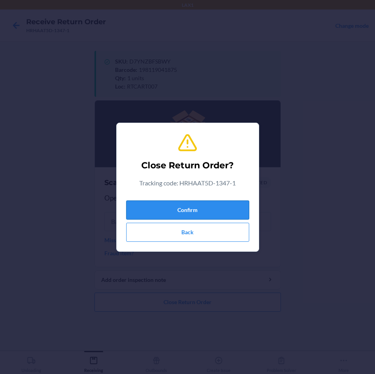
click at [167, 202] on button "Confirm" at bounding box center [187, 209] width 123 height 19
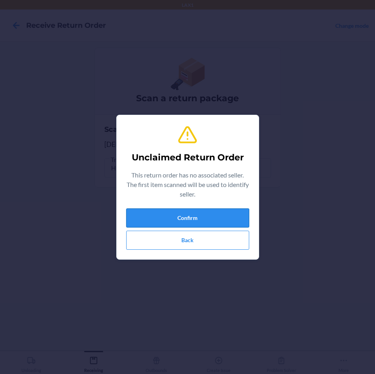
click at [169, 215] on button "Confirm" at bounding box center [187, 217] width 123 height 19
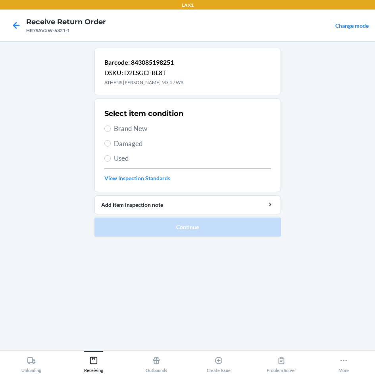
click at [133, 145] on span "Damaged" at bounding box center [192, 143] width 157 height 10
click at [111, 145] on input "Damaged" at bounding box center [107, 143] width 6 height 6
radio input "true"
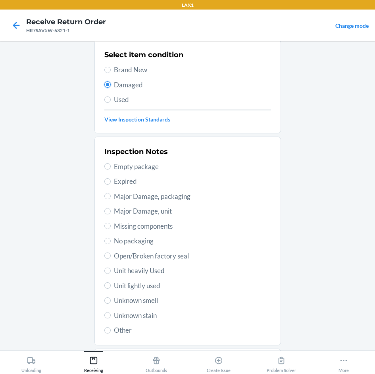
scroll to position [65, 0]
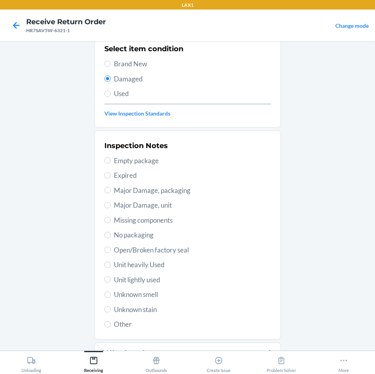
click at [142, 266] on span "Unit heavily Used" at bounding box center [192, 264] width 157 height 10
click at [111, 266] on input "Unit heavily Used" at bounding box center [107, 264] width 6 height 6
radio input "true"
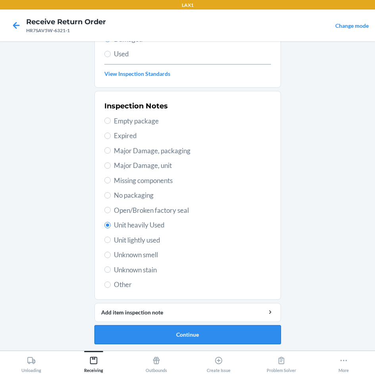
click at [208, 329] on button "Continue" at bounding box center [187, 334] width 186 height 19
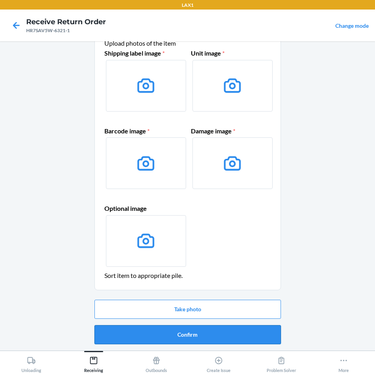
click at [209, 329] on button "Confirm" at bounding box center [187, 334] width 186 height 19
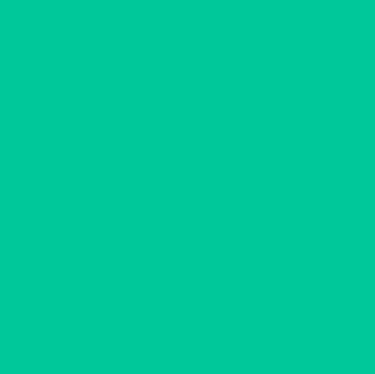
scroll to position [0, 0]
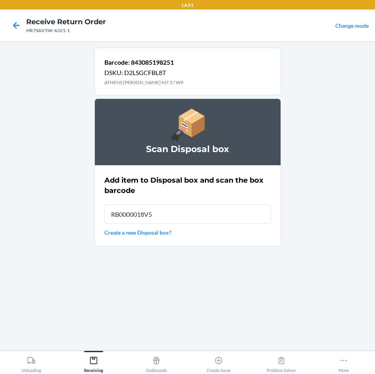
type input "RB0000018V5"
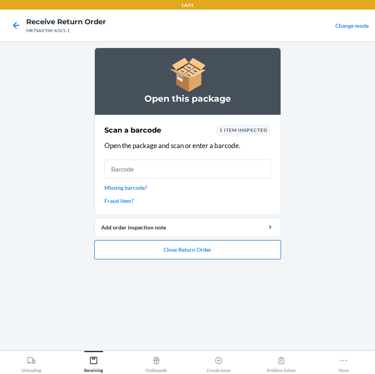
drag, startPoint x: 175, startPoint y: 249, endPoint x: 168, endPoint y: 249, distance: 7.1
click at [170, 249] on button "Close Return Order" at bounding box center [187, 249] width 186 height 19
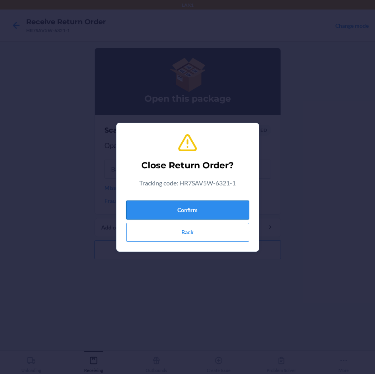
click at [174, 210] on button "Confirm" at bounding box center [187, 209] width 123 height 19
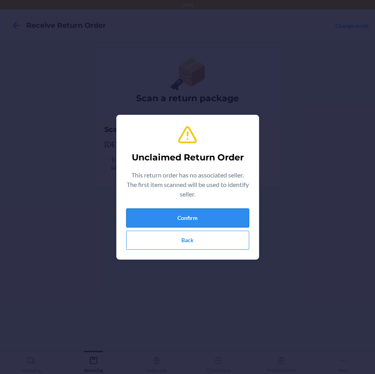
click at [178, 213] on button "Confirm" at bounding box center [187, 217] width 123 height 19
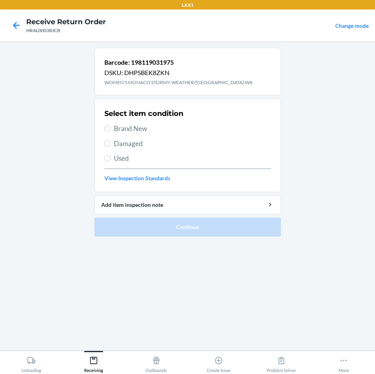
click at [128, 131] on span "Brand New" at bounding box center [192, 128] width 157 height 10
click at [111, 131] on input "Brand New" at bounding box center [107, 128] width 6 height 6
radio input "true"
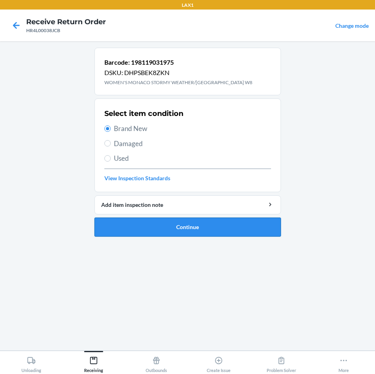
click at [186, 231] on button "Continue" at bounding box center [187, 226] width 186 height 19
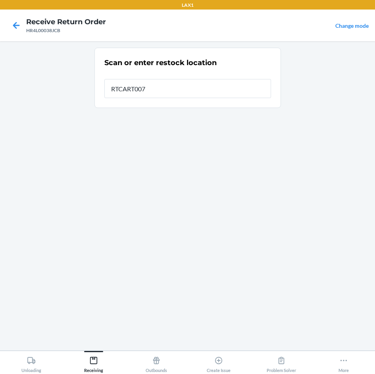
type input "RTCART007"
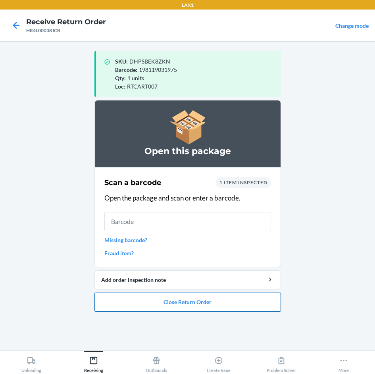
click at [209, 309] on button "Close Return Order" at bounding box center [187, 301] width 186 height 19
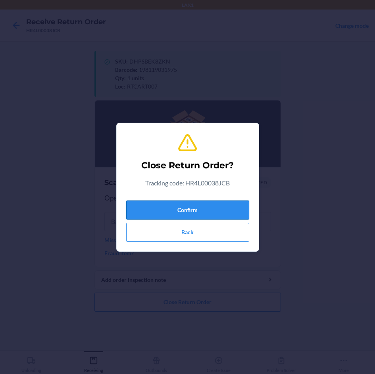
click at [220, 209] on button "Confirm" at bounding box center [187, 209] width 123 height 19
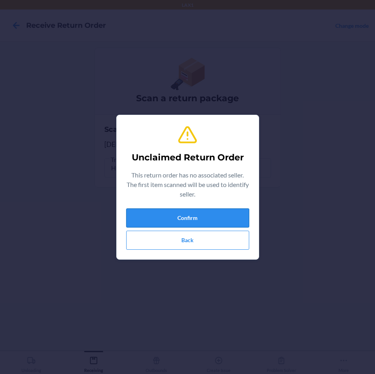
click at [215, 209] on button "Confirm" at bounding box center [187, 217] width 123 height 19
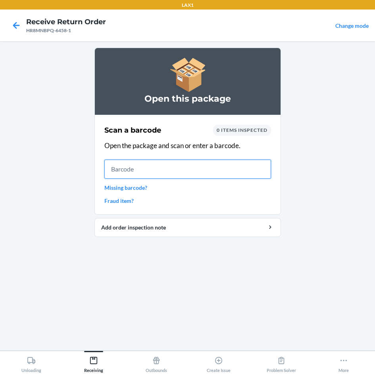
click at [107, 169] on input "text" at bounding box center [187, 168] width 167 height 19
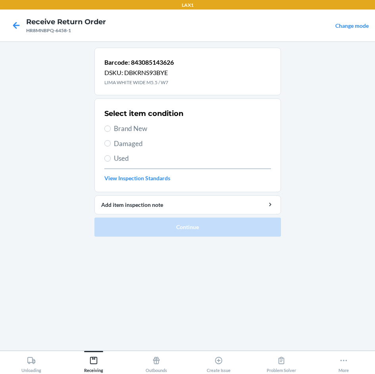
click at [127, 130] on span "Brand New" at bounding box center [192, 128] width 157 height 10
click at [111, 130] on input "Brand New" at bounding box center [107, 128] width 6 height 6
radio input "true"
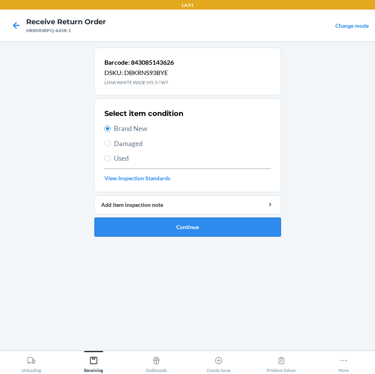
click at [174, 224] on button "Continue" at bounding box center [187, 226] width 186 height 19
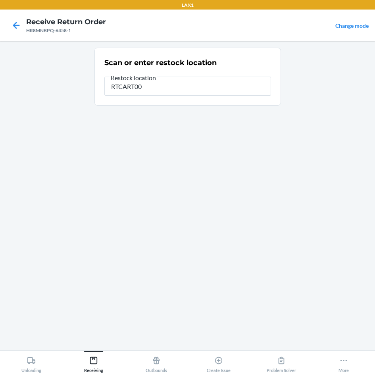
type input "RTCART007"
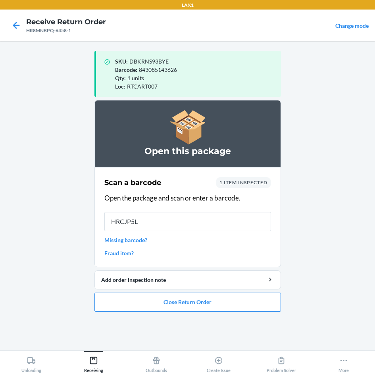
type input "HRCJP5L2"
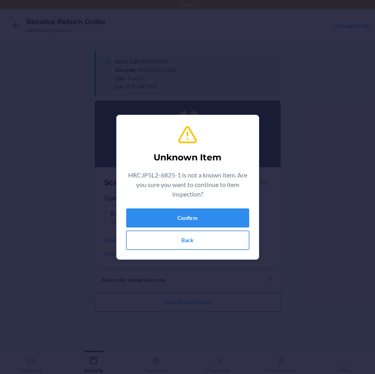
click at [194, 241] on button "Back" at bounding box center [187, 239] width 123 height 19
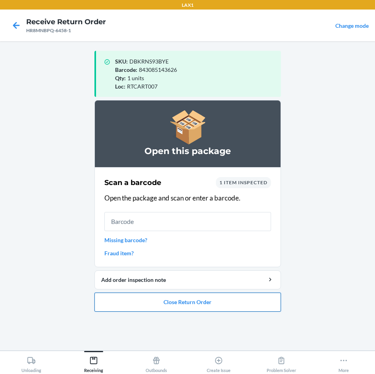
click at [214, 303] on button "Close Return Order" at bounding box center [187, 301] width 186 height 19
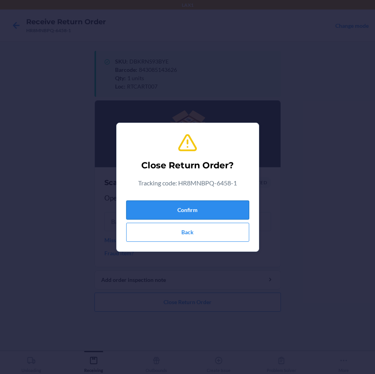
click at [210, 202] on button "Confirm" at bounding box center [187, 209] width 123 height 19
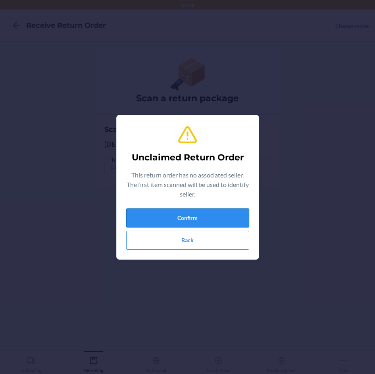
click at [206, 212] on button "Confirm" at bounding box center [187, 217] width 123 height 19
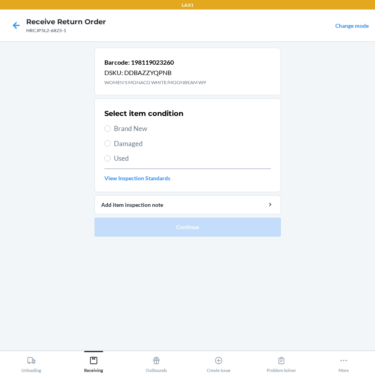
click at [133, 140] on span "Damaged" at bounding box center [192, 143] width 157 height 10
click at [111, 140] on input "Damaged" at bounding box center [107, 143] width 6 height 6
radio input "true"
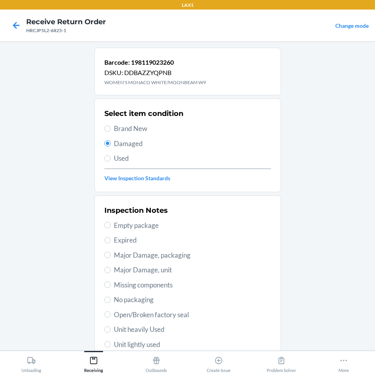
click at [154, 331] on span "Unit heavily Used" at bounding box center [192, 329] width 157 height 10
click at [111, 331] on input "Unit heavily Used" at bounding box center [107, 329] width 6 height 6
radio input "true"
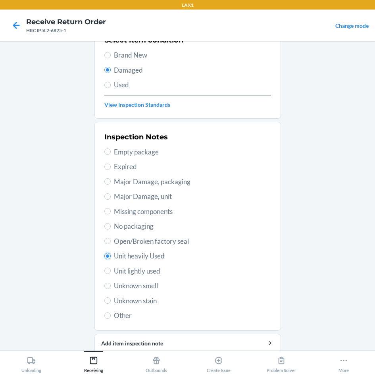
scroll to position [104, 0]
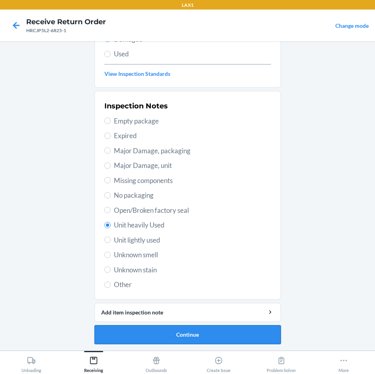
click at [220, 337] on button "Continue" at bounding box center [187, 334] width 186 height 19
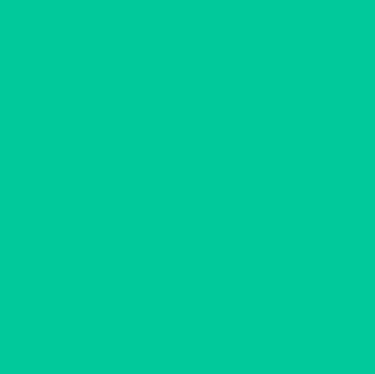
scroll to position [34, 0]
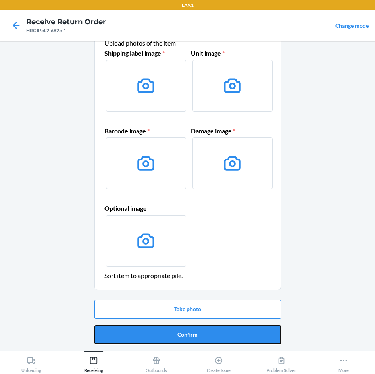
click at [220, 337] on button "Confirm" at bounding box center [187, 334] width 186 height 19
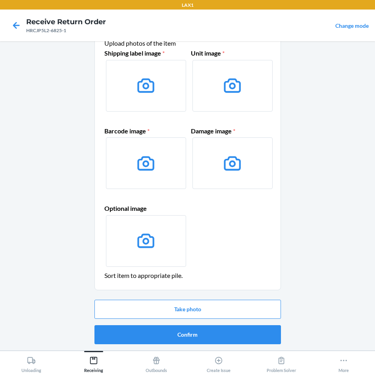
scroll to position [0, 0]
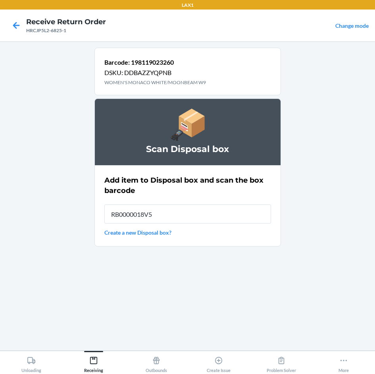
type input "RB0000018V5"
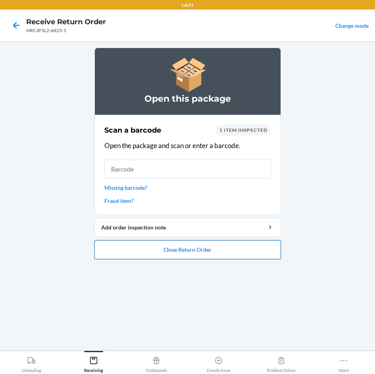
click at [172, 250] on button "Close Return Order" at bounding box center [187, 249] width 186 height 19
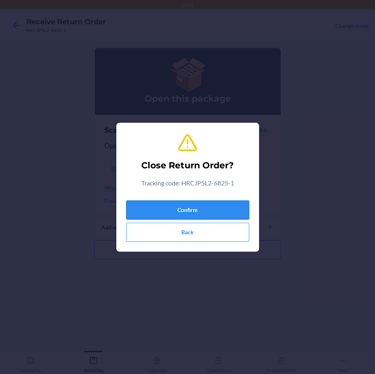
click at [191, 207] on button "Confirm" at bounding box center [187, 209] width 123 height 19
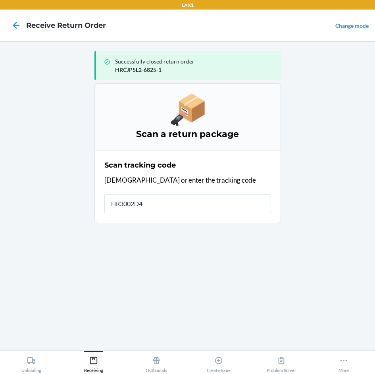
type input "HR3002D4B"
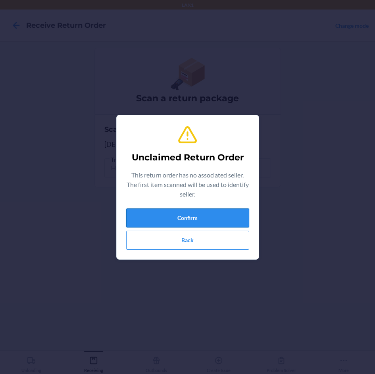
click at [192, 215] on button "Confirm" at bounding box center [187, 217] width 123 height 19
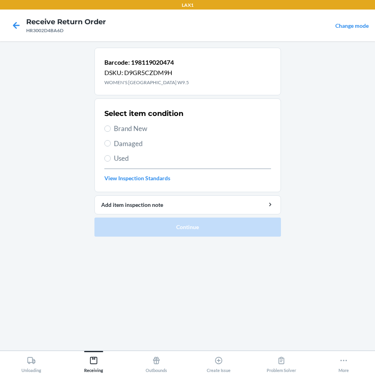
click at [121, 125] on span "Brand New" at bounding box center [192, 128] width 157 height 10
click at [111, 125] on input "Brand New" at bounding box center [107, 128] width 6 height 6
radio input "true"
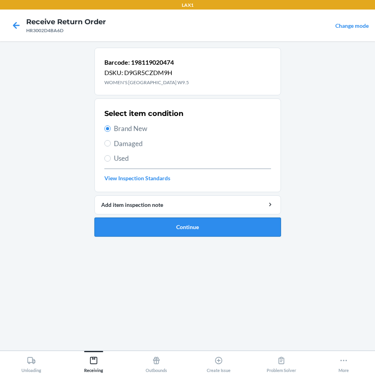
click at [207, 230] on button "Continue" at bounding box center [187, 226] width 186 height 19
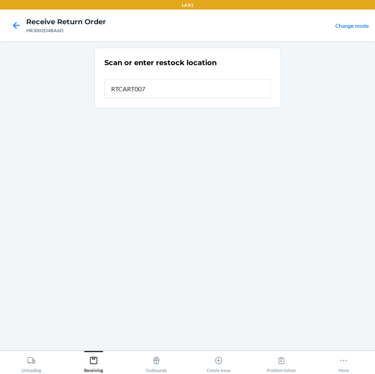
type input "RTCART007"
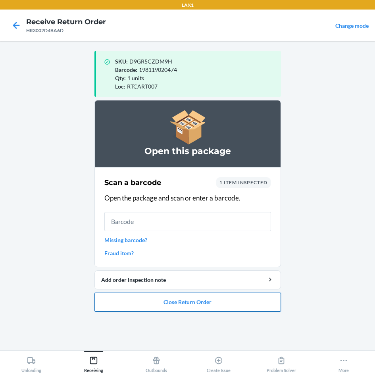
click at [211, 294] on button "Close Return Order" at bounding box center [187, 301] width 186 height 19
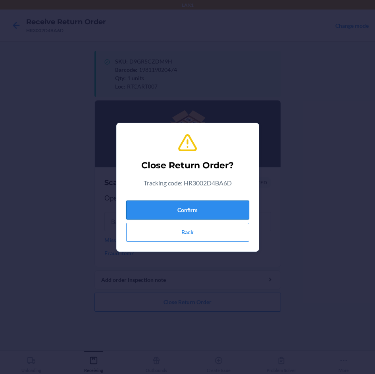
click at [213, 202] on button "Confirm" at bounding box center [187, 209] width 123 height 19
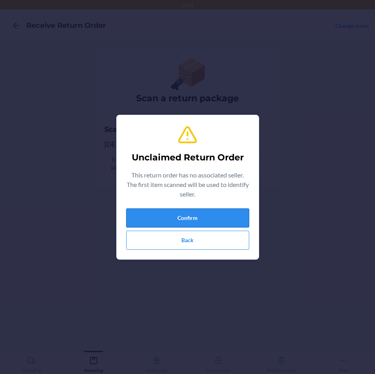
click at [222, 224] on button "Confirm" at bounding box center [187, 217] width 123 height 19
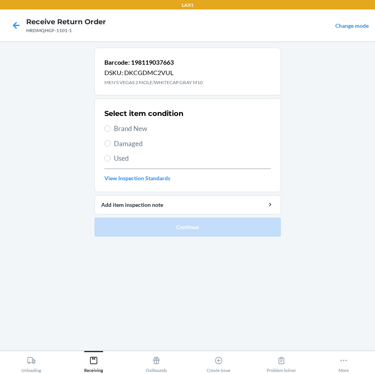
click at [119, 126] on span "Brand New" at bounding box center [192, 128] width 157 height 10
click at [111, 126] on input "Brand New" at bounding box center [107, 128] width 6 height 6
radio input "true"
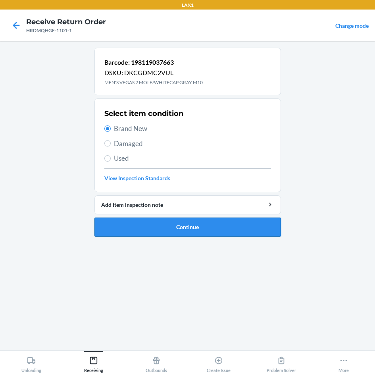
click at [200, 229] on button "Continue" at bounding box center [187, 226] width 186 height 19
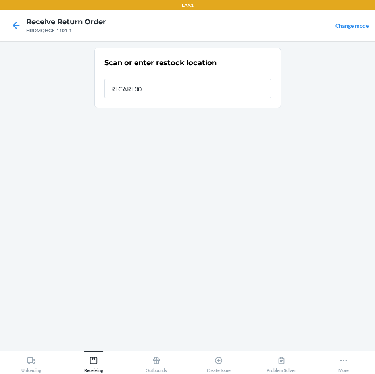
type input "RTCART007"
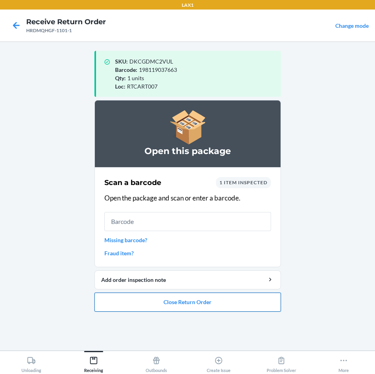
click at [188, 299] on button "Close Return Order" at bounding box center [187, 301] width 186 height 19
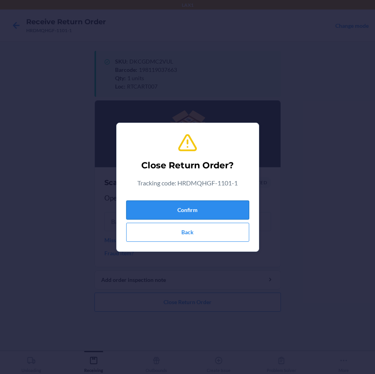
click at [193, 209] on button "Confirm" at bounding box center [187, 209] width 123 height 19
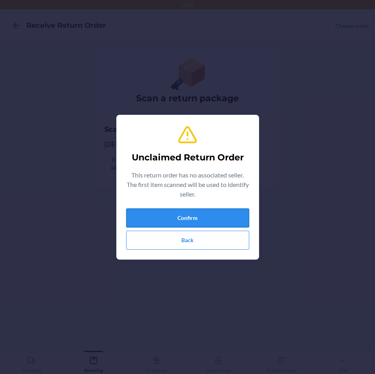
click at [189, 213] on button "Confirm" at bounding box center [187, 217] width 123 height 19
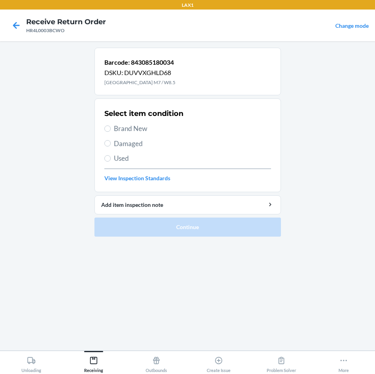
click at [119, 123] on div "Select item condition Brand New Damaged Used View Inspection Standards" at bounding box center [187, 145] width 167 height 79
click at [117, 130] on span "Brand New" at bounding box center [192, 128] width 157 height 10
click at [111, 130] on input "Brand New" at bounding box center [107, 128] width 6 height 6
radio input "true"
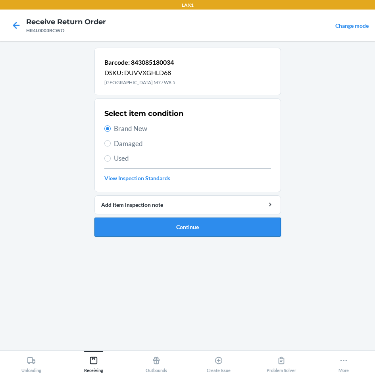
click at [197, 228] on button "Continue" at bounding box center [187, 226] width 186 height 19
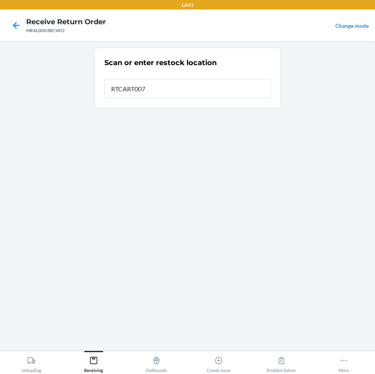
type input "RTCART007"
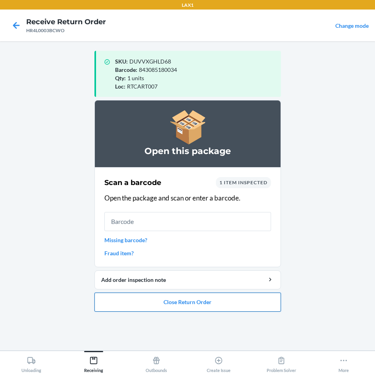
click at [217, 296] on button "Close Return Order" at bounding box center [187, 301] width 186 height 19
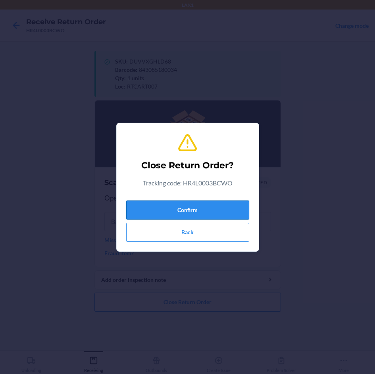
click at [215, 210] on button "Confirm" at bounding box center [187, 209] width 123 height 19
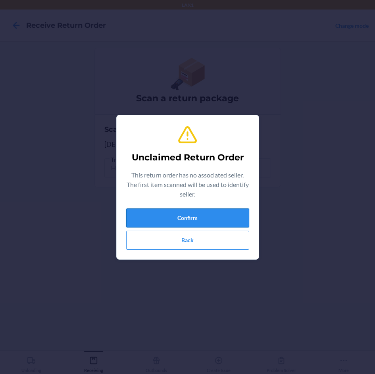
click at [234, 218] on button "Confirm" at bounding box center [187, 217] width 123 height 19
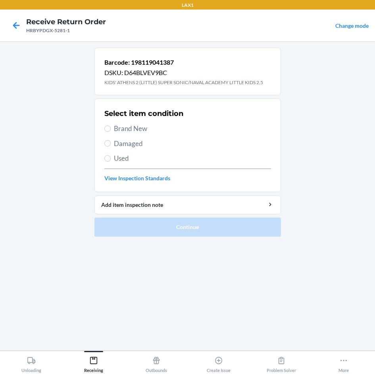
click at [146, 126] on span "Brand New" at bounding box center [192, 128] width 157 height 10
click at [111, 126] on input "Brand New" at bounding box center [107, 128] width 6 height 6
radio input "true"
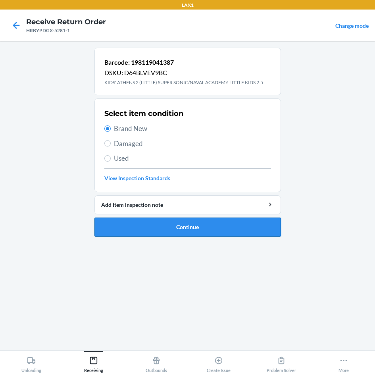
click at [183, 225] on button "Continue" at bounding box center [187, 226] width 186 height 19
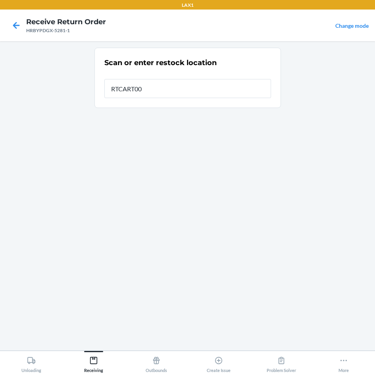
type input "RTCART007"
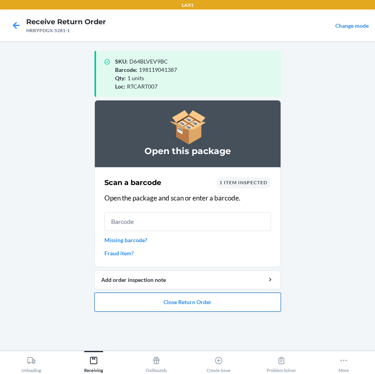
click at [199, 302] on button "Close Return Order" at bounding box center [187, 301] width 186 height 19
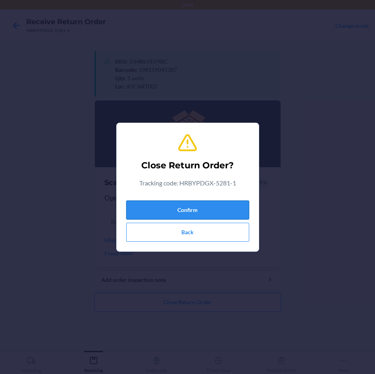
click at [236, 207] on button "Confirm" at bounding box center [187, 209] width 123 height 19
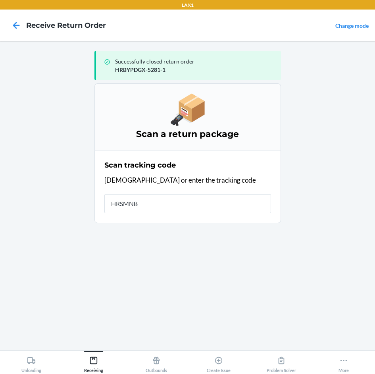
type input "HRSMNBC"
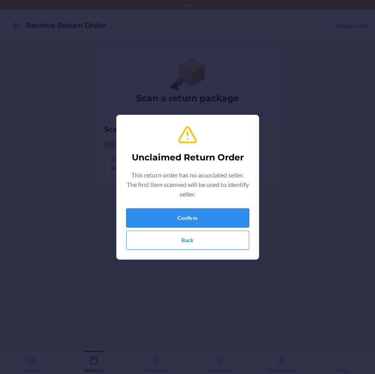
click at [222, 210] on button "Confirm" at bounding box center [187, 217] width 123 height 19
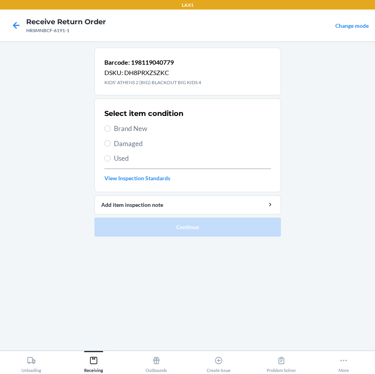
click at [139, 126] on span "Brand New" at bounding box center [192, 128] width 157 height 10
click at [111, 126] on input "Brand New" at bounding box center [107, 128] width 6 height 6
radio input "true"
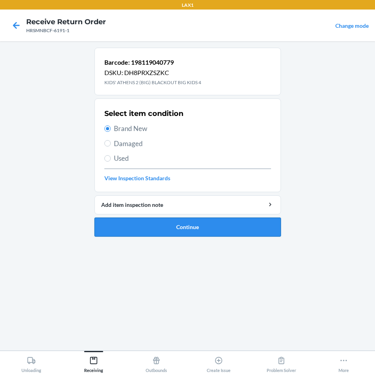
click at [255, 228] on button "Continue" at bounding box center [187, 226] width 186 height 19
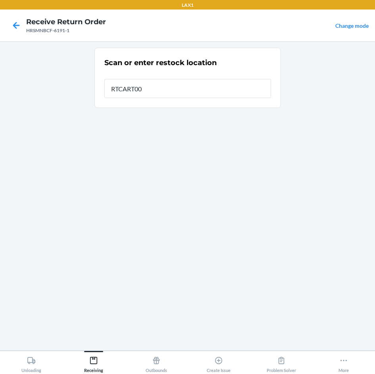
type input "RTCART007"
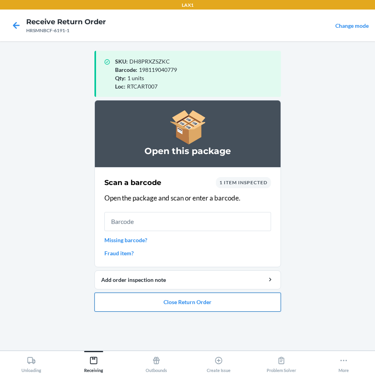
click at [199, 300] on button "Close Return Order" at bounding box center [187, 301] width 186 height 19
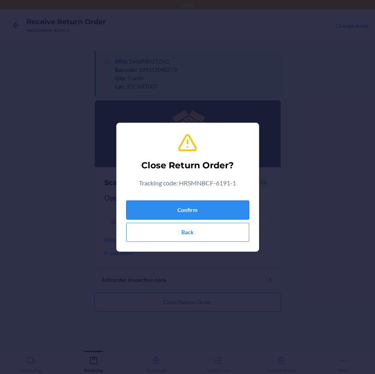
click at [217, 213] on button "Confirm" at bounding box center [187, 209] width 123 height 19
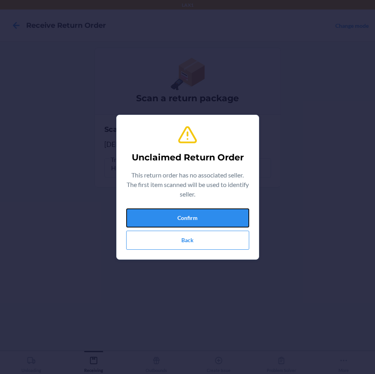
click at [217, 213] on button "Confirm" at bounding box center [187, 217] width 123 height 19
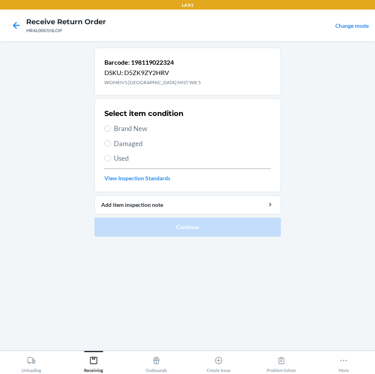
click at [110, 147] on label "Damaged" at bounding box center [187, 143] width 167 height 10
click at [110, 146] on input "Damaged" at bounding box center [107, 143] width 6 height 6
radio input "true"
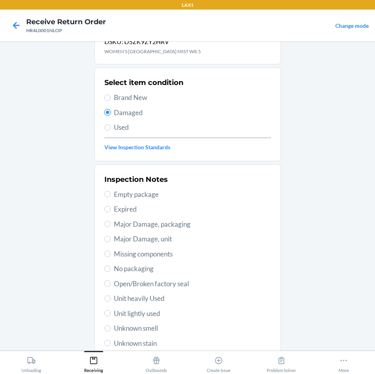
scroll to position [65, 0]
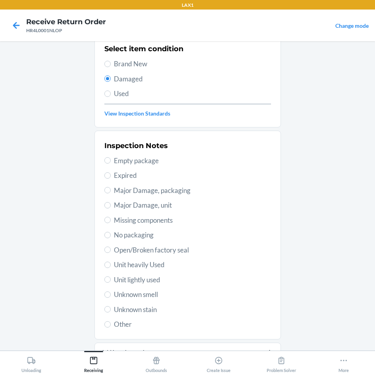
click at [139, 264] on span "Unit heavily Used" at bounding box center [192, 264] width 157 height 10
click at [111, 264] on input "Unit heavily Used" at bounding box center [107, 264] width 6 height 6
radio input "true"
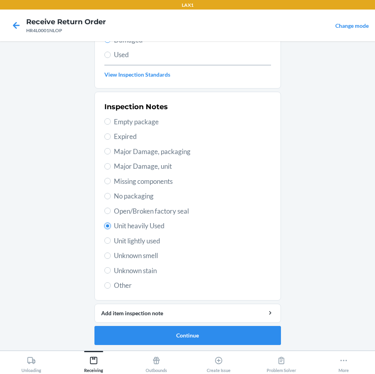
scroll to position [104, 0]
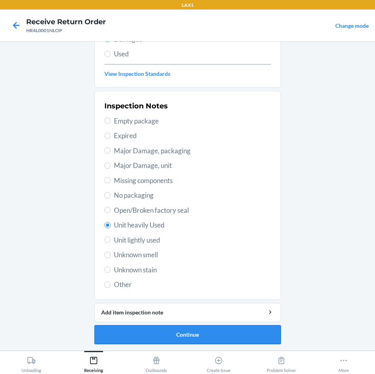
click at [169, 332] on button "Continue" at bounding box center [187, 334] width 186 height 19
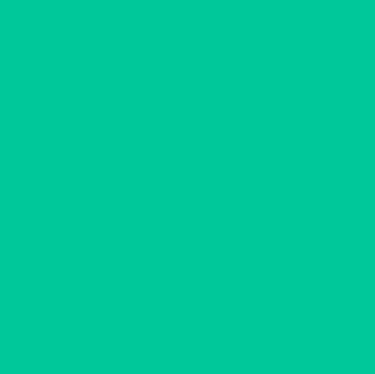
scroll to position [34, 0]
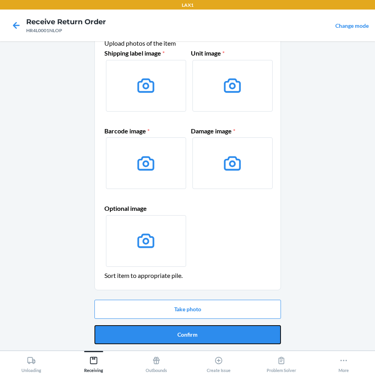
click at [169, 332] on button "Confirm" at bounding box center [187, 334] width 186 height 19
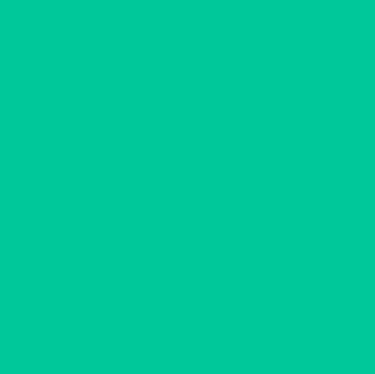
scroll to position [0, 0]
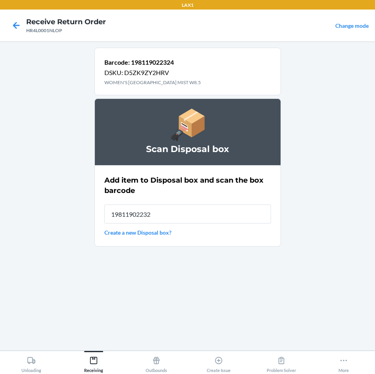
type input "198119022324"
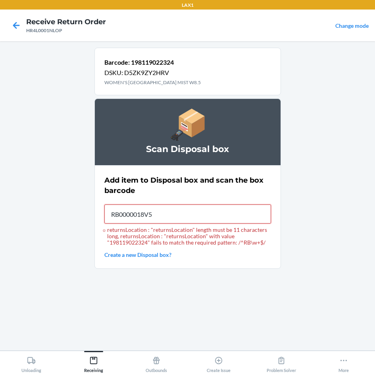
type input "RB0000018V5"
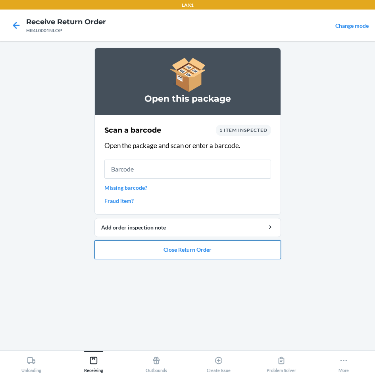
click at [212, 251] on button "Close Return Order" at bounding box center [187, 249] width 186 height 19
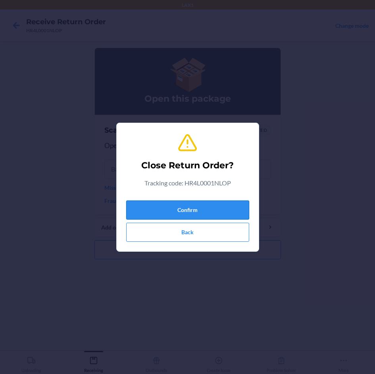
click at [218, 215] on button "Confirm" at bounding box center [187, 209] width 123 height 19
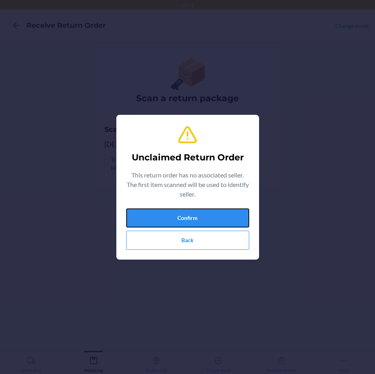
click at [218, 215] on button "Confirm" at bounding box center [187, 217] width 123 height 19
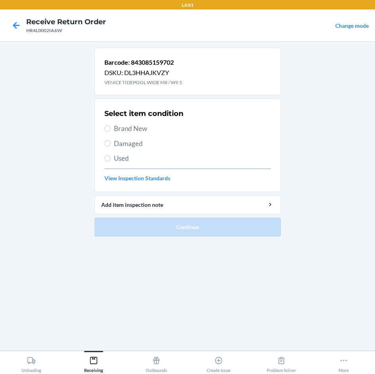
click at [116, 125] on span "Brand New" at bounding box center [192, 128] width 157 height 10
click at [111, 125] on input "Brand New" at bounding box center [107, 128] width 6 height 6
radio input "true"
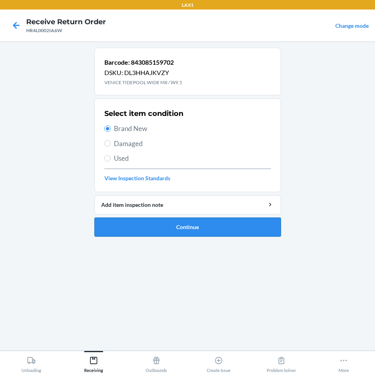
click at [240, 224] on button "Continue" at bounding box center [187, 226] width 186 height 19
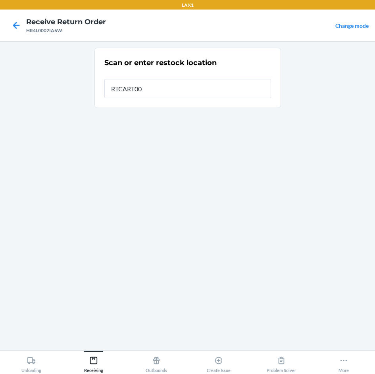
type input "RTCART007"
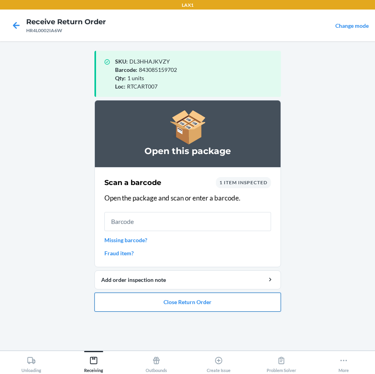
click at [232, 297] on button "Close Return Order" at bounding box center [187, 301] width 186 height 19
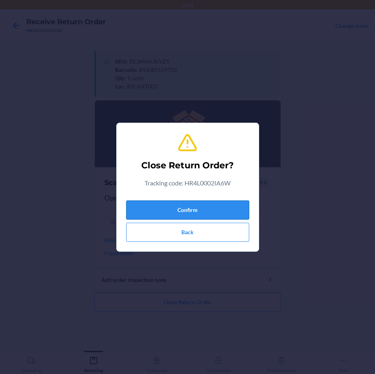
click at [233, 210] on button "Confirm" at bounding box center [187, 209] width 123 height 19
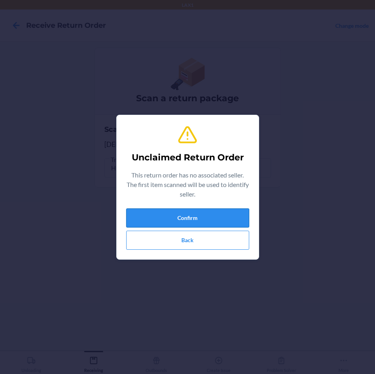
click at [232, 210] on button "Confirm" at bounding box center [187, 217] width 123 height 19
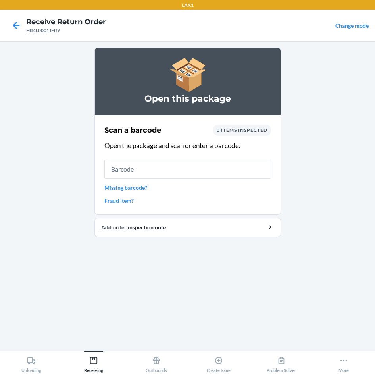
drag, startPoint x: 232, startPoint y: 210, endPoint x: 368, endPoint y: 193, distance: 136.3
click at [334, 194] on main "Open this package Scan a barcode 0 items inspected Open the package and scan or…" at bounding box center [187, 195] width 375 height 309
click at [367, 192] on main "Open this package Scan a barcode 0 items inspected Open the package and scan or…" at bounding box center [187, 195] width 375 height 309
click at [368, 193] on main "Open this package Scan a barcode 0 items inspected Open the package and scan or…" at bounding box center [187, 195] width 375 height 309
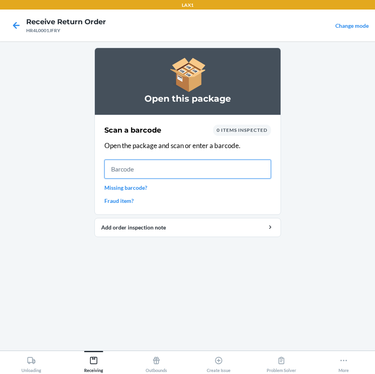
click at [152, 171] on input "text" at bounding box center [187, 168] width 167 height 19
click at [211, 167] on input "text" at bounding box center [187, 168] width 167 height 19
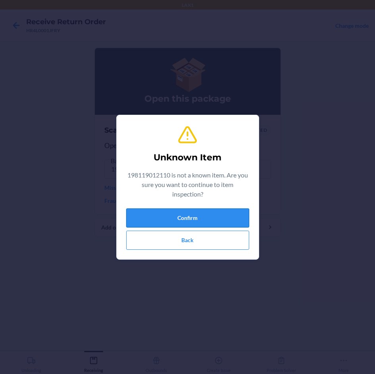
click at [213, 212] on button "Confirm" at bounding box center [187, 217] width 123 height 19
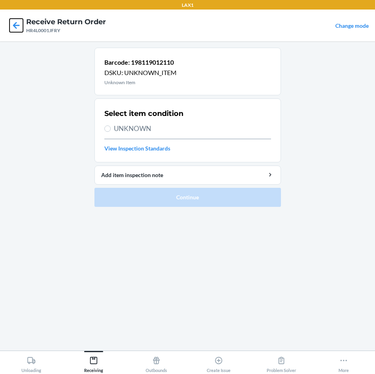
click at [16, 25] on icon at bounding box center [16, 25] width 13 height 13
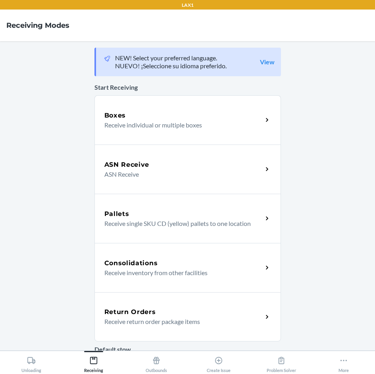
click at [169, 312] on div "Return Orders" at bounding box center [183, 312] width 158 height 10
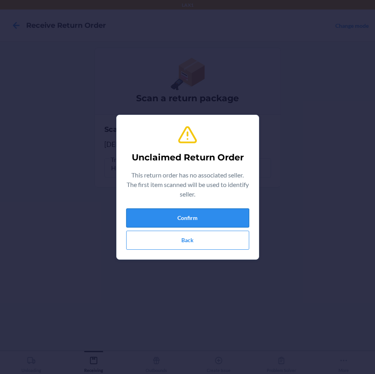
click at [226, 215] on button "Confirm" at bounding box center [187, 217] width 123 height 19
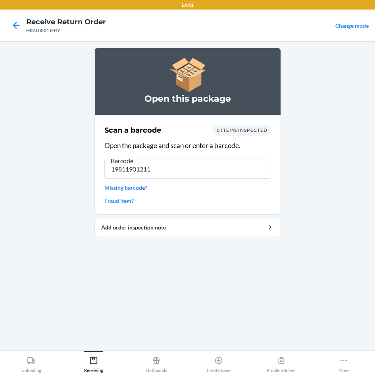
type input "198119012110"
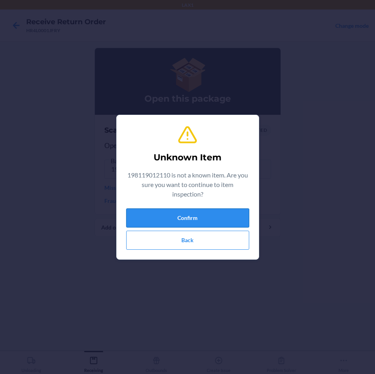
click at [216, 221] on button "Confirm" at bounding box center [187, 217] width 123 height 19
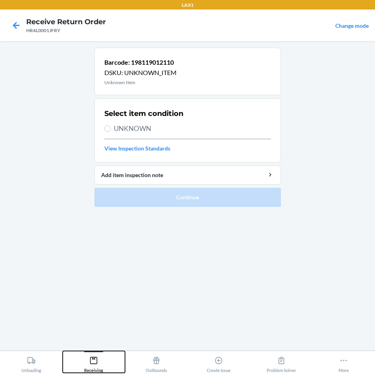
click at [97, 356] on icon at bounding box center [93, 360] width 9 height 9
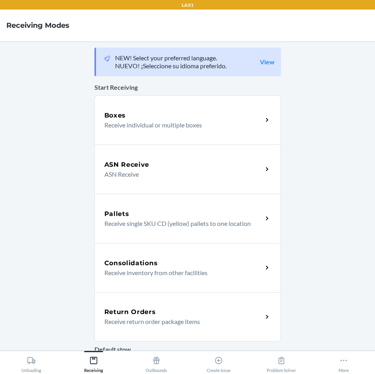
click at [154, 316] on div "Return Orders" at bounding box center [183, 312] width 158 height 10
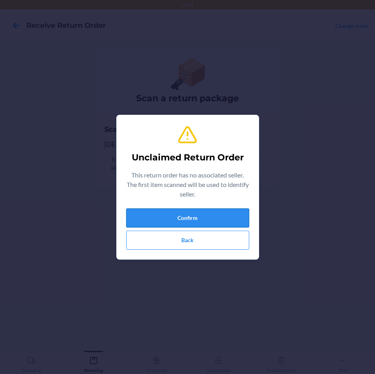
click at [165, 218] on button "Confirm" at bounding box center [187, 217] width 123 height 19
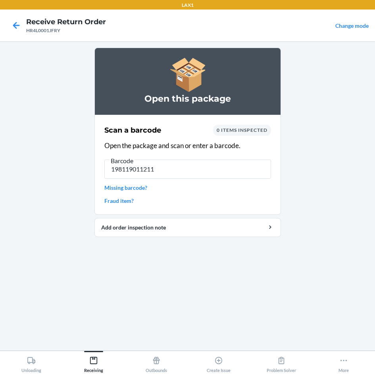
type input "1981190112110"
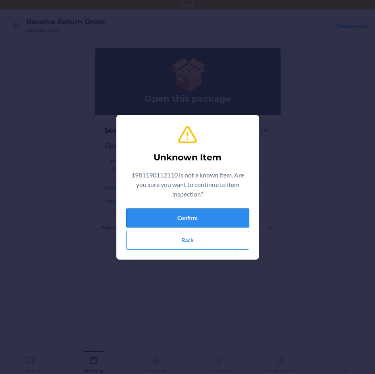
click at [173, 217] on button "Confirm" at bounding box center [187, 217] width 123 height 19
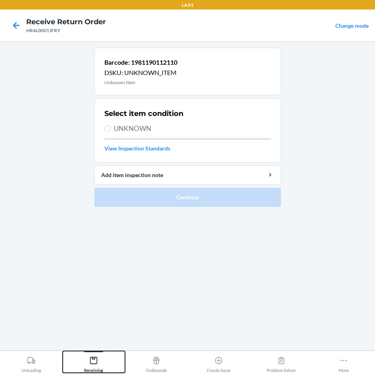
click at [94, 358] on icon at bounding box center [93, 360] width 9 height 9
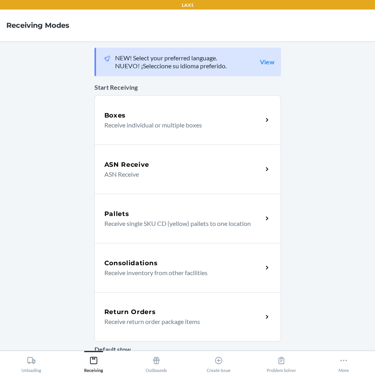
click at [137, 318] on p "Receive return order package items" at bounding box center [180, 321] width 152 height 10
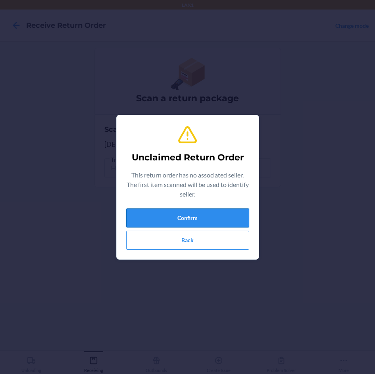
click at [203, 208] on button "Confirm" at bounding box center [187, 217] width 123 height 19
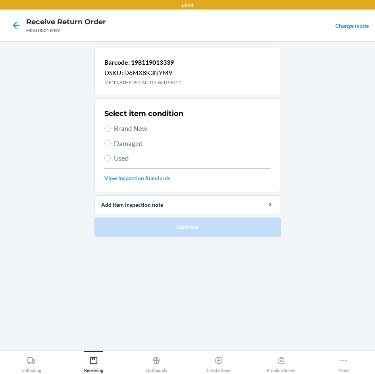
click at [135, 142] on span "Damaged" at bounding box center [192, 143] width 157 height 10
click at [111, 142] on input "Damaged" at bounding box center [107, 143] width 6 height 6
radio input "true"
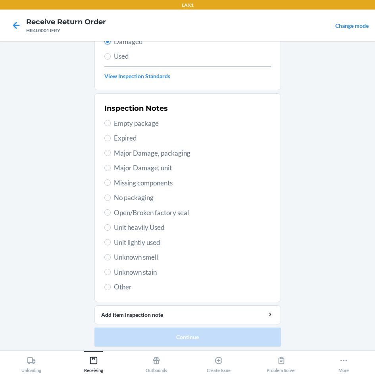
scroll to position [104, 0]
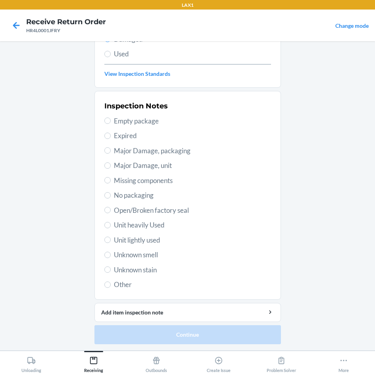
click at [134, 223] on span "Unit heavily Used" at bounding box center [192, 225] width 157 height 10
click at [111, 223] on input "Unit heavily Used" at bounding box center [107, 225] width 6 height 6
radio input "true"
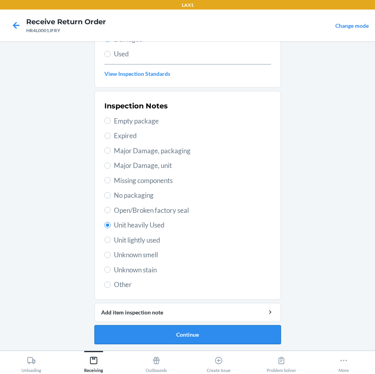
click at [225, 329] on button "Continue" at bounding box center [187, 334] width 186 height 19
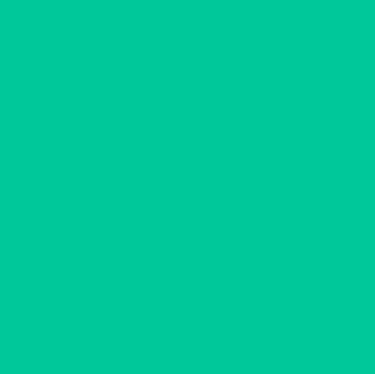
scroll to position [34, 0]
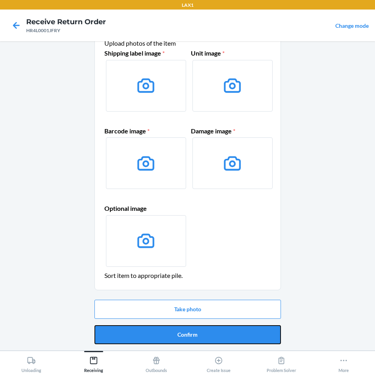
click at [225, 329] on button "Confirm" at bounding box center [187, 334] width 186 height 19
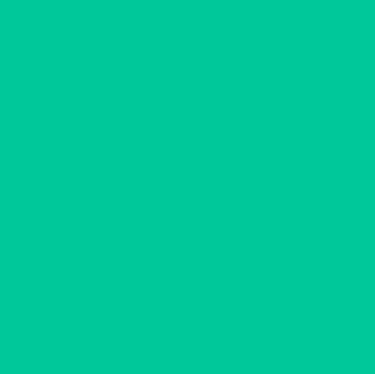
scroll to position [0, 0]
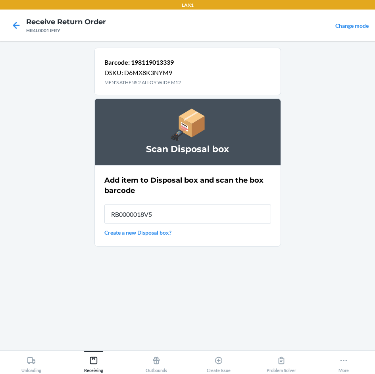
type input "RB0000018V5"
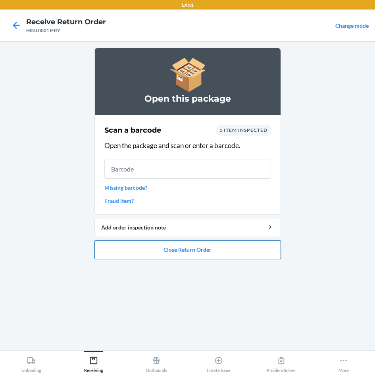
click at [248, 244] on button "Close Return Order" at bounding box center [187, 249] width 186 height 19
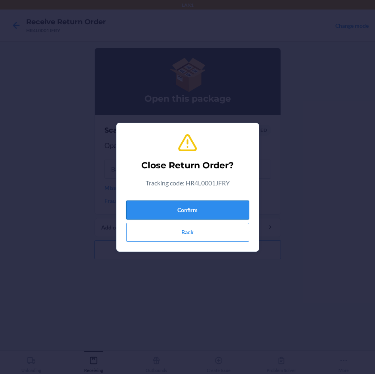
click at [239, 201] on button "Confirm" at bounding box center [187, 209] width 123 height 19
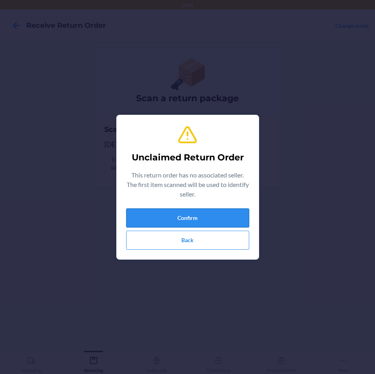
click at [222, 225] on button "Confirm" at bounding box center [187, 217] width 123 height 19
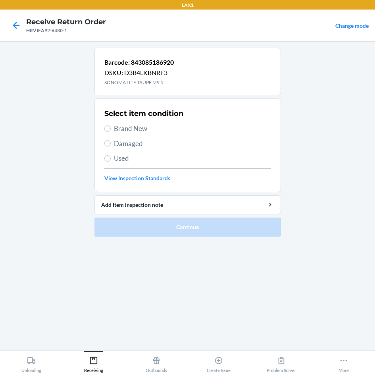
click at [127, 132] on span "Brand New" at bounding box center [192, 128] width 157 height 10
click at [111, 132] on input "Brand New" at bounding box center [107, 128] width 6 height 6
radio input "true"
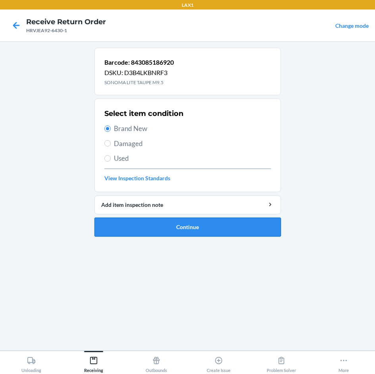
click at [195, 231] on button "Continue" at bounding box center [187, 226] width 186 height 19
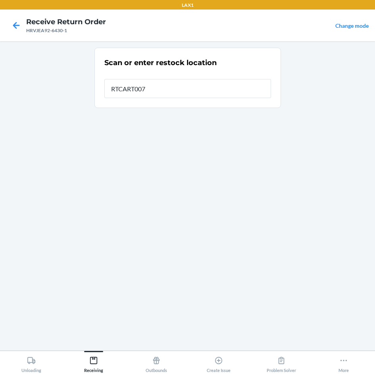
type input "RTCART007"
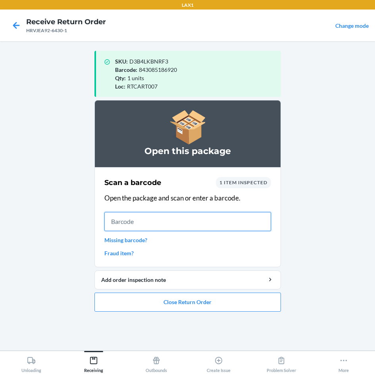
click at [238, 214] on input "text" at bounding box center [187, 221] width 167 height 19
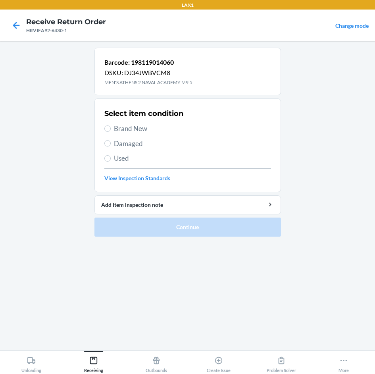
click at [145, 126] on span "Brand New" at bounding box center [192, 128] width 157 height 10
click at [111, 126] on input "Brand New" at bounding box center [107, 128] width 6 height 6
radio input "true"
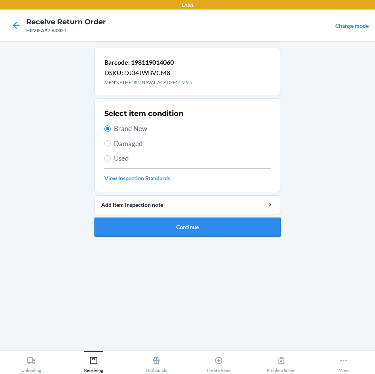
click at [192, 228] on button "Continue" at bounding box center [187, 226] width 186 height 19
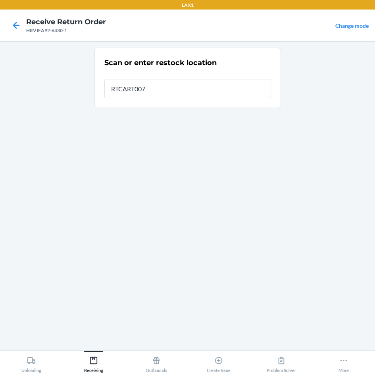
type input "RTCART007"
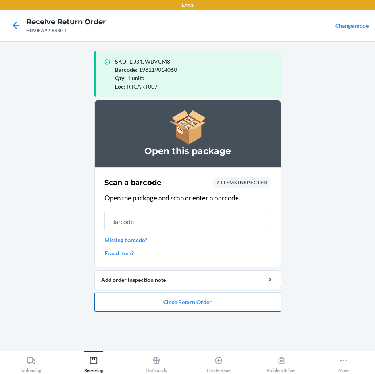
click at [201, 299] on button "Close Return Order" at bounding box center [187, 301] width 186 height 19
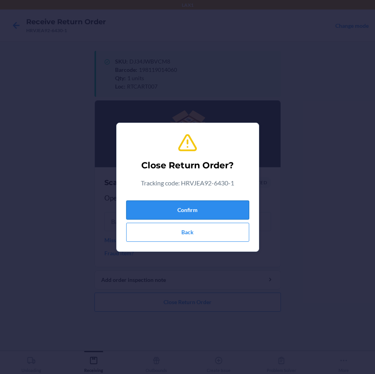
click at [203, 215] on button "Confirm" at bounding box center [187, 209] width 123 height 19
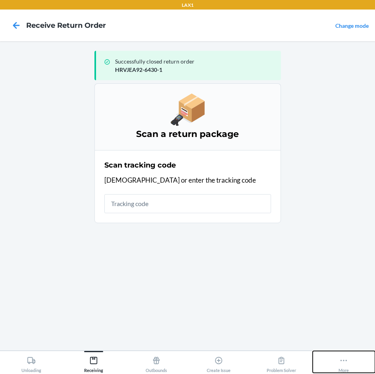
click at [350, 364] on button "More" at bounding box center [343, 362] width 63 height 22
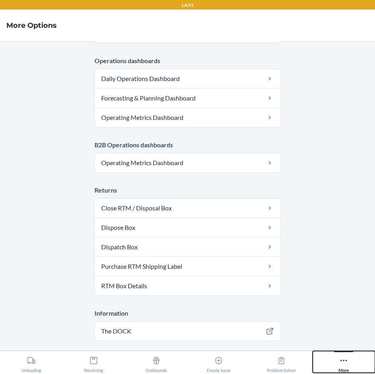
scroll to position [408, 0]
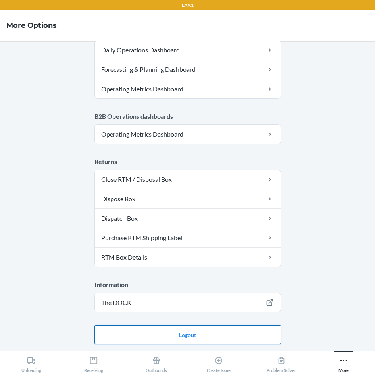
click at [269, 333] on button "Logout" at bounding box center [187, 334] width 186 height 19
